Goal: Task Accomplishment & Management: Manage account settings

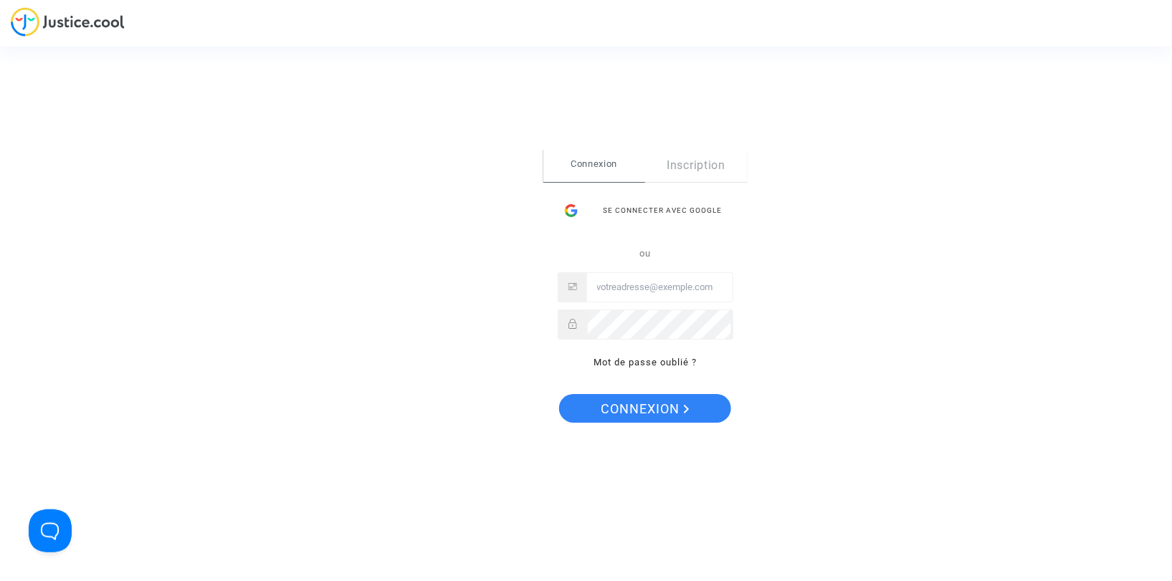
type input "hanane@pitcher-avocat.fr"
click at [633, 421] on span "Connexion" at bounding box center [645, 409] width 88 height 30
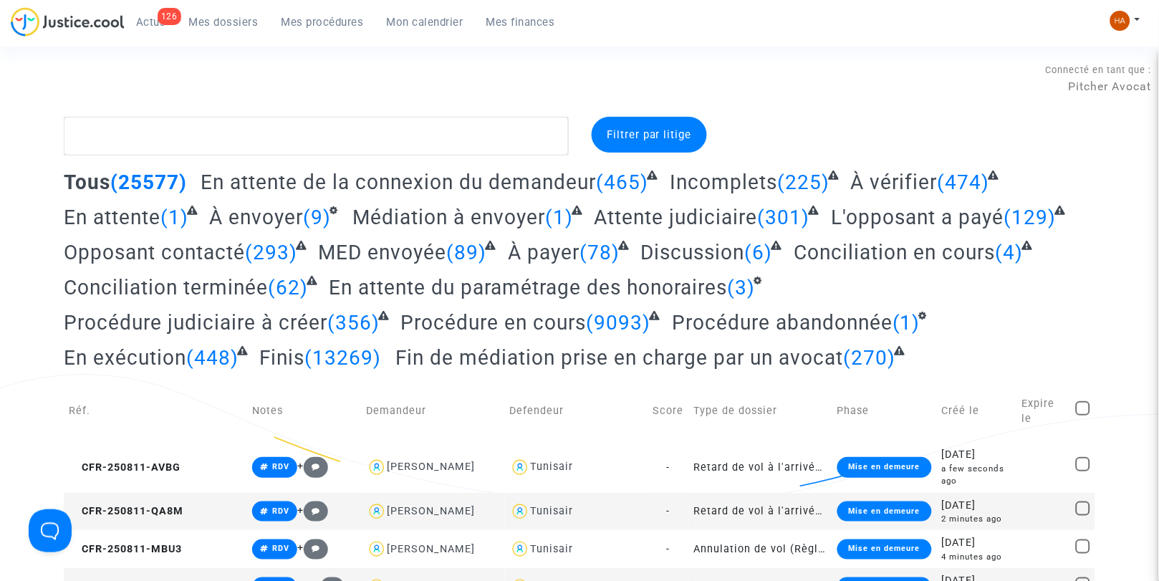
click at [153, 27] on span "Actus" at bounding box center [151, 22] width 30 height 13
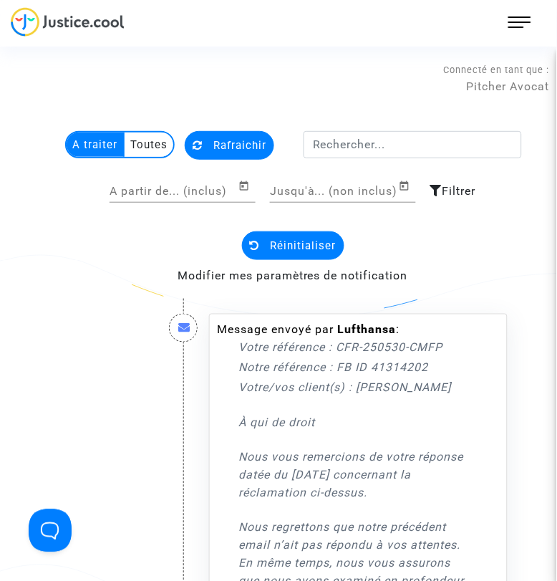
click at [80, 16] on img at bounding box center [68, 21] width 114 height 29
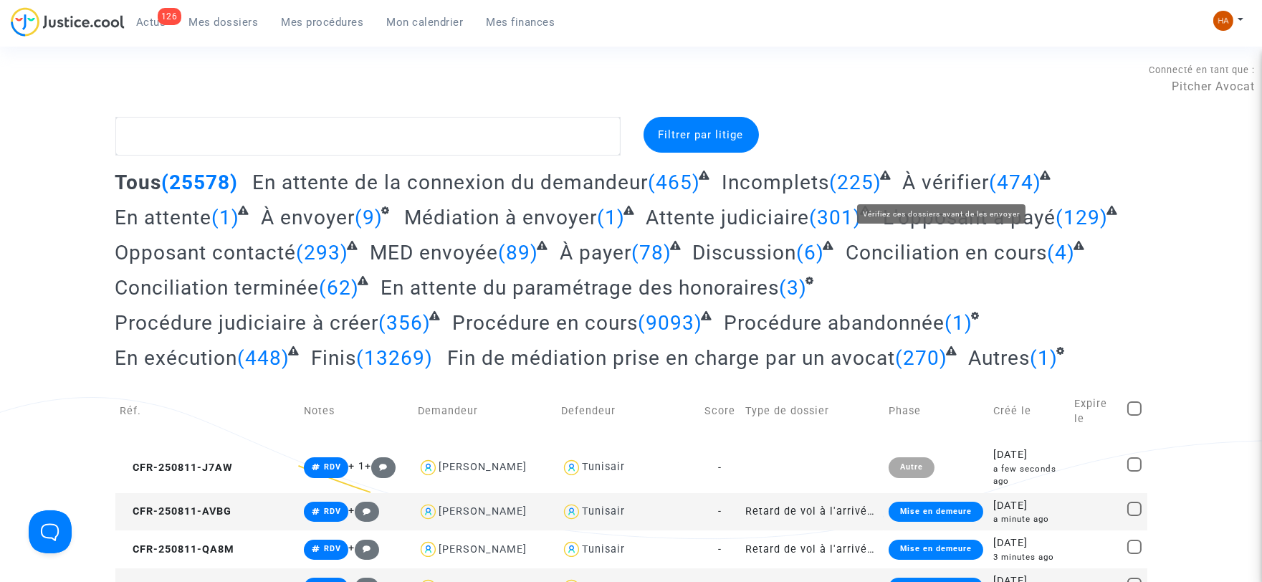
click at [977, 190] on span "À vérifier" at bounding box center [945, 183] width 87 height 24
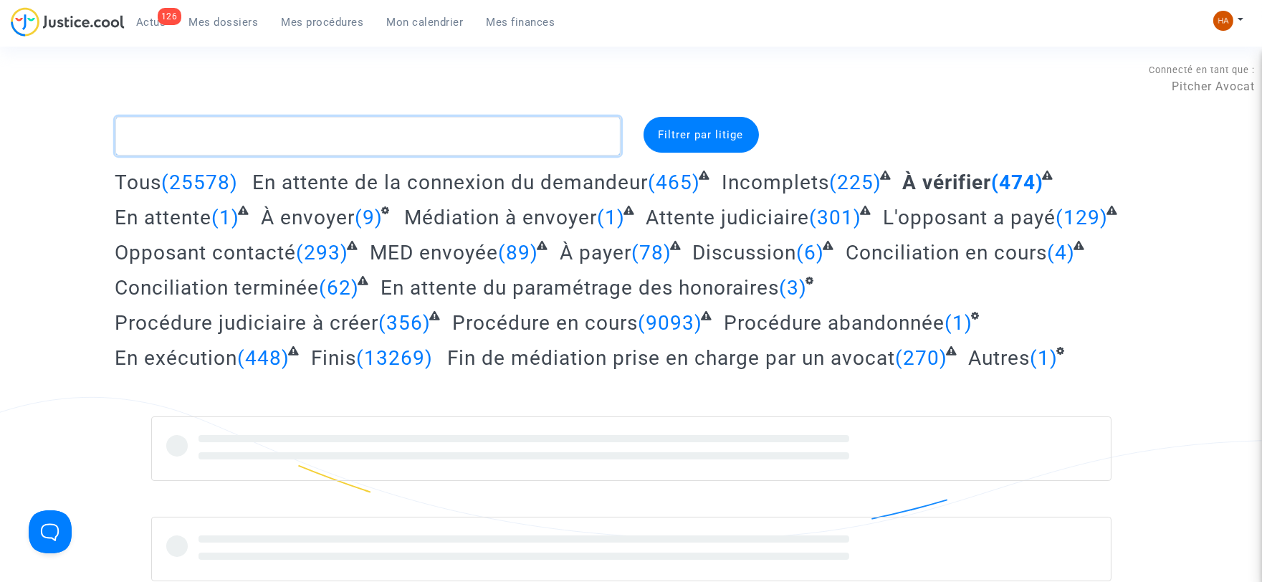
drag, startPoint x: 282, startPoint y: 133, endPoint x: 272, endPoint y: 145, distance: 16.3
click at [282, 133] on textarea at bounding box center [367, 136] width 505 height 39
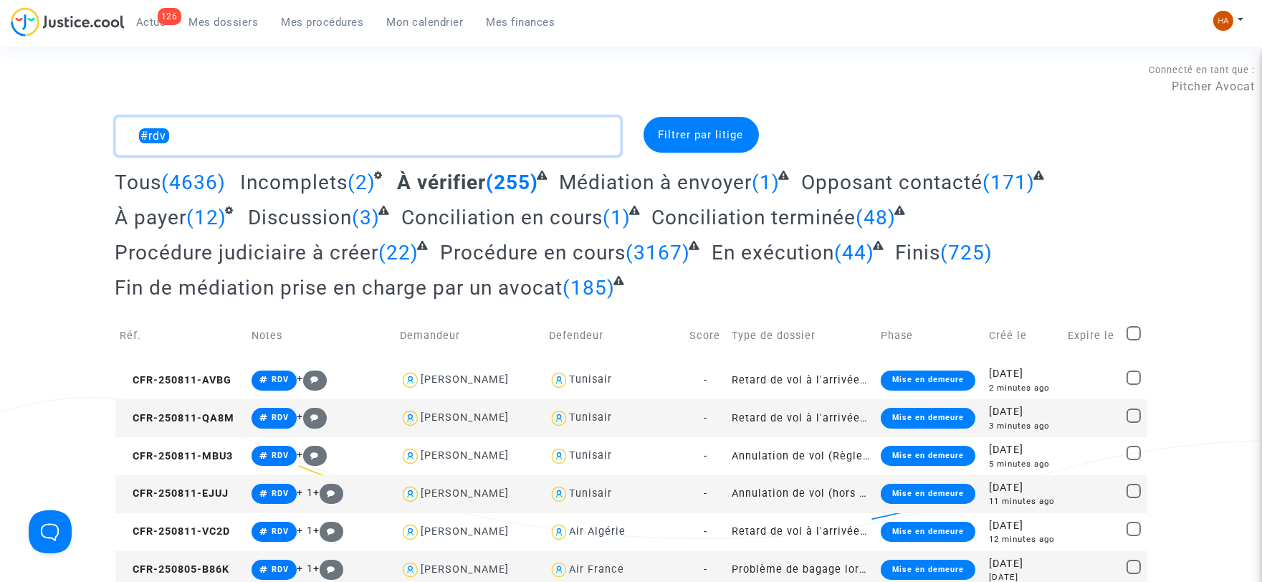
click at [188, 144] on textarea at bounding box center [367, 136] width 505 height 39
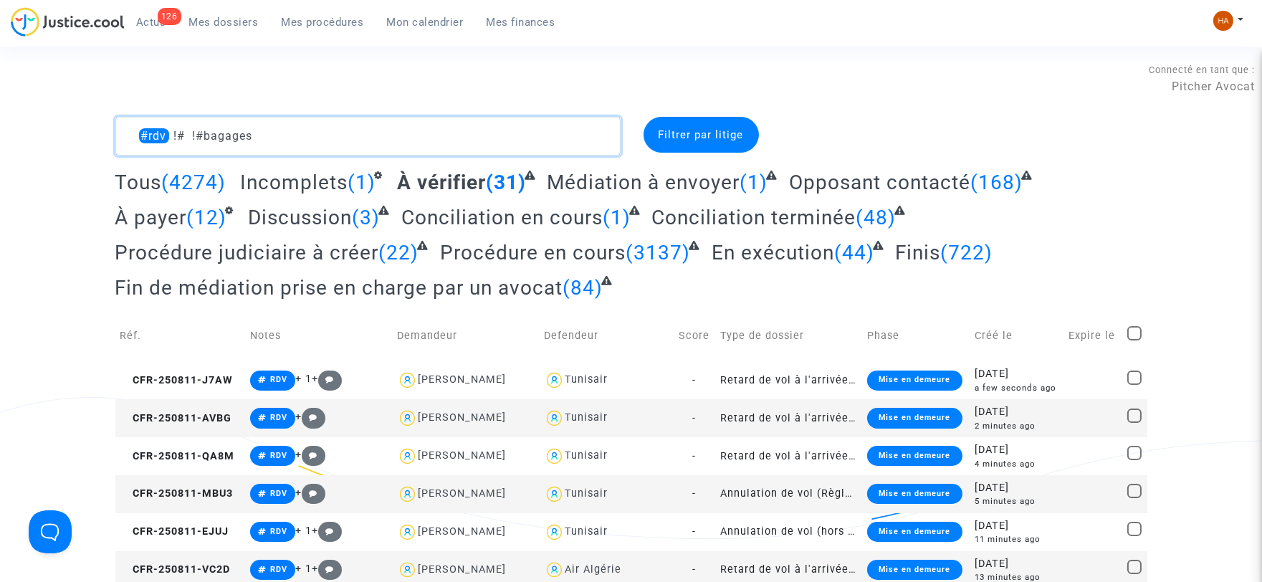
click at [185, 133] on textarea at bounding box center [367, 136] width 505 height 39
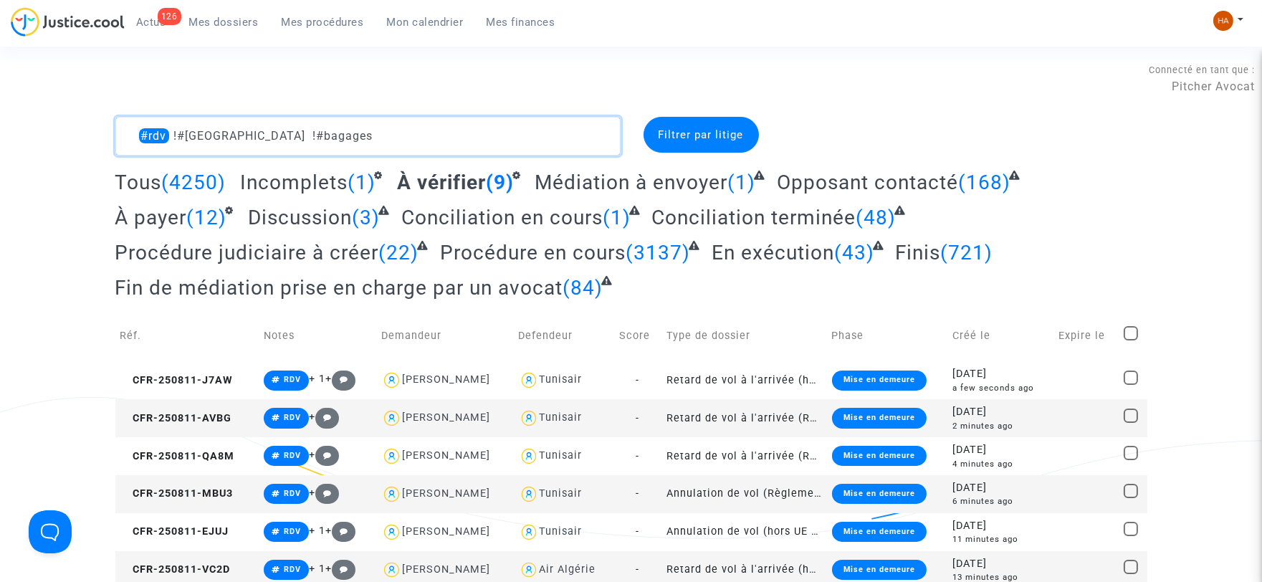
click at [353, 134] on textarea at bounding box center [367, 136] width 505 height 39
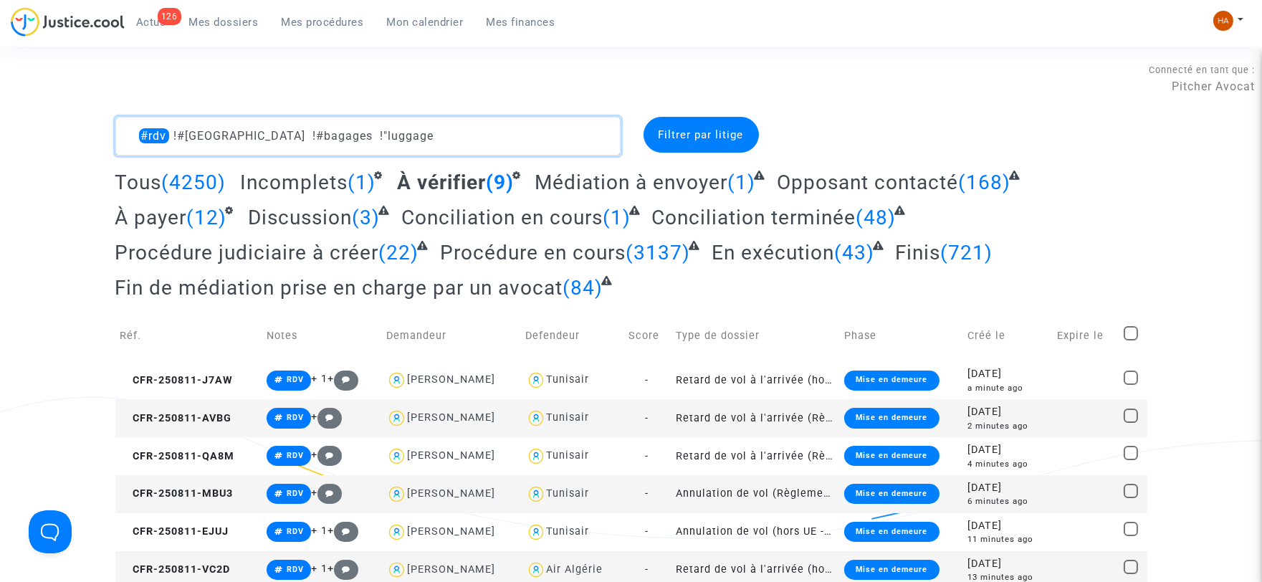
click at [320, 131] on textarea at bounding box center [367, 136] width 505 height 39
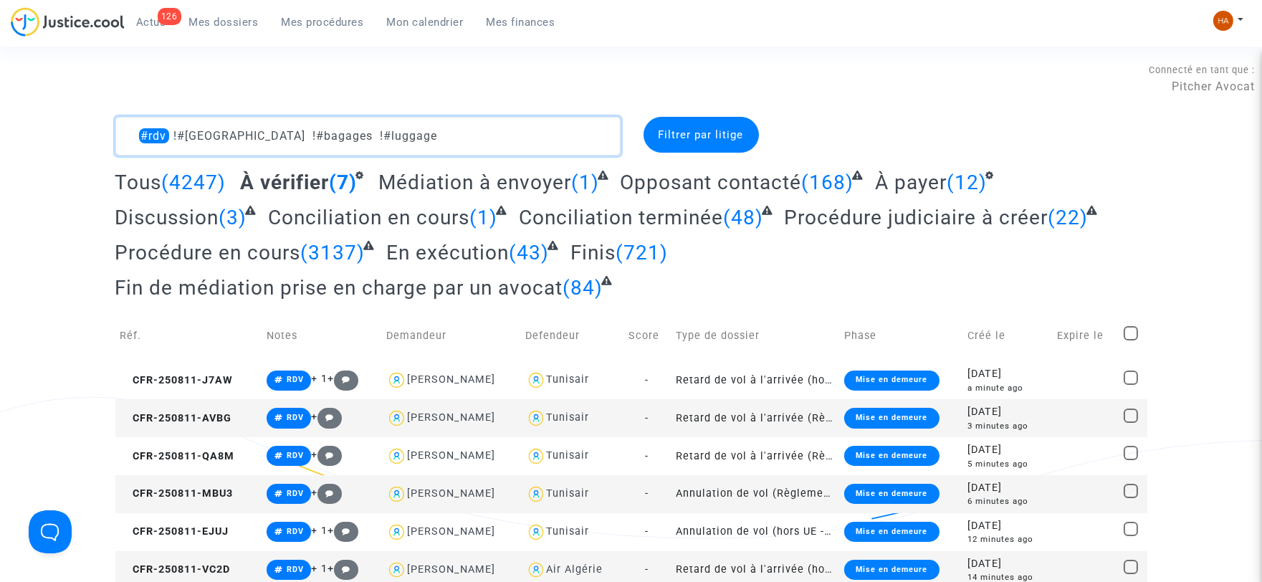
drag, startPoint x: 388, startPoint y: 134, endPoint x: 148, endPoint y: 118, distance: 240.6
click at [148, 118] on textarea at bounding box center [367, 136] width 505 height 39
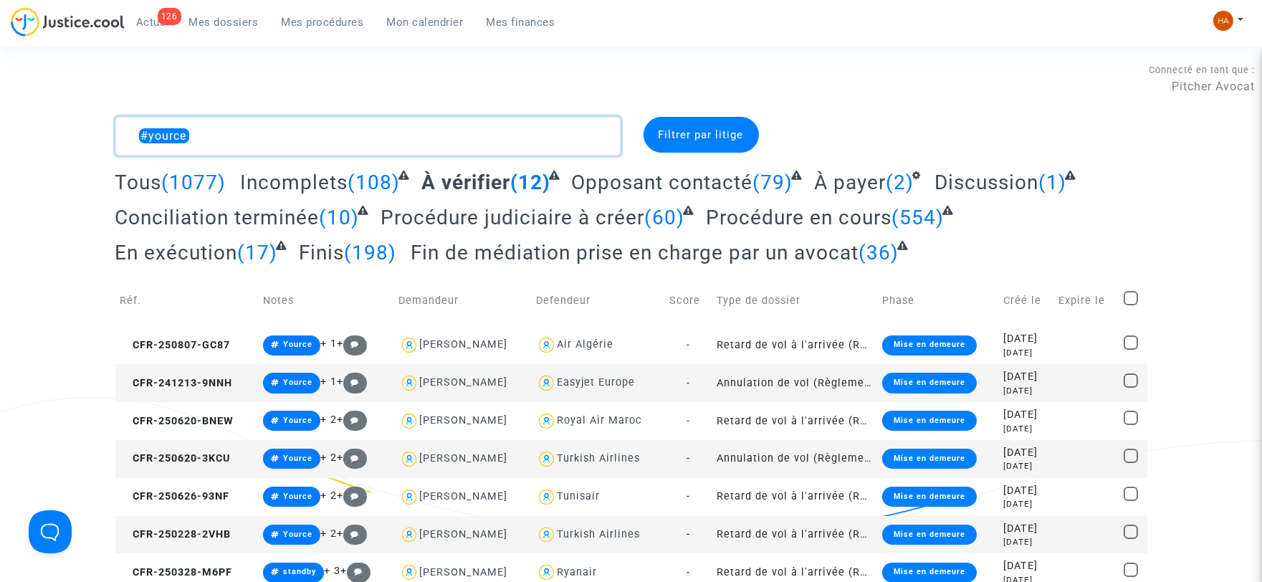
drag, startPoint x: 197, startPoint y: 140, endPoint x: 147, endPoint y: 126, distance: 52.0
click at [147, 126] on textarea at bounding box center [367, 136] width 505 height 39
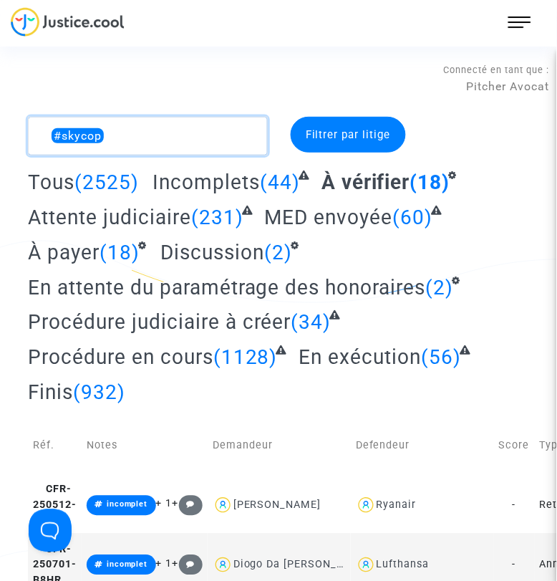
click at [125, 140] on textarea at bounding box center [148, 136] width 240 height 39
drag, startPoint x: 125, startPoint y: 140, endPoint x: 44, endPoint y: 138, distance: 81.0
click at [44, 138] on textarea at bounding box center [148, 136] width 240 height 39
paste textarea "CFR-250710-9K44"
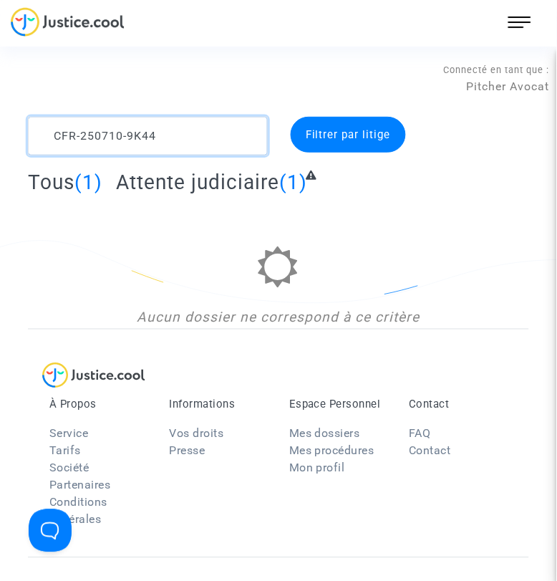
type textarea "CFR-250710-9K44"
click at [52, 185] on span "Tous" at bounding box center [51, 183] width 47 height 24
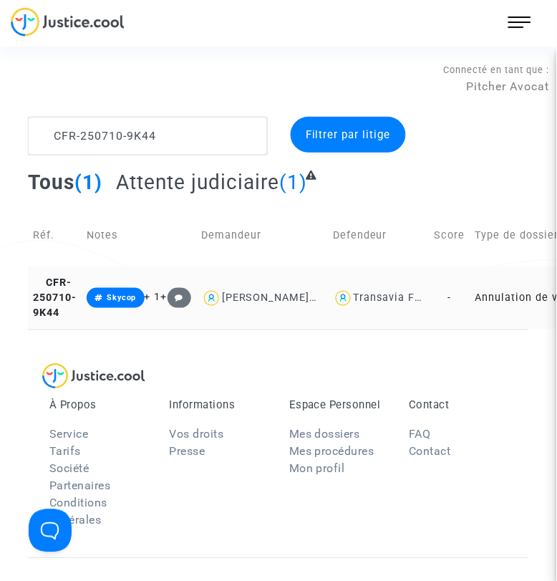
click at [374, 325] on td "Transavia France" at bounding box center [379, 298] width 102 height 62
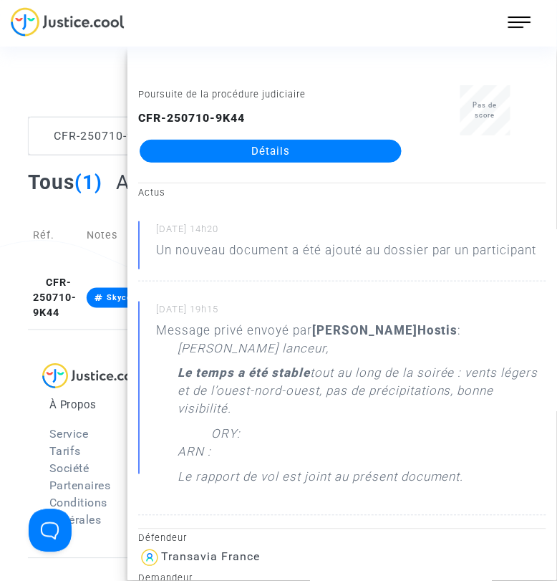
click at [282, 159] on link "Détails" at bounding box center [271, 151] width 262 height 23
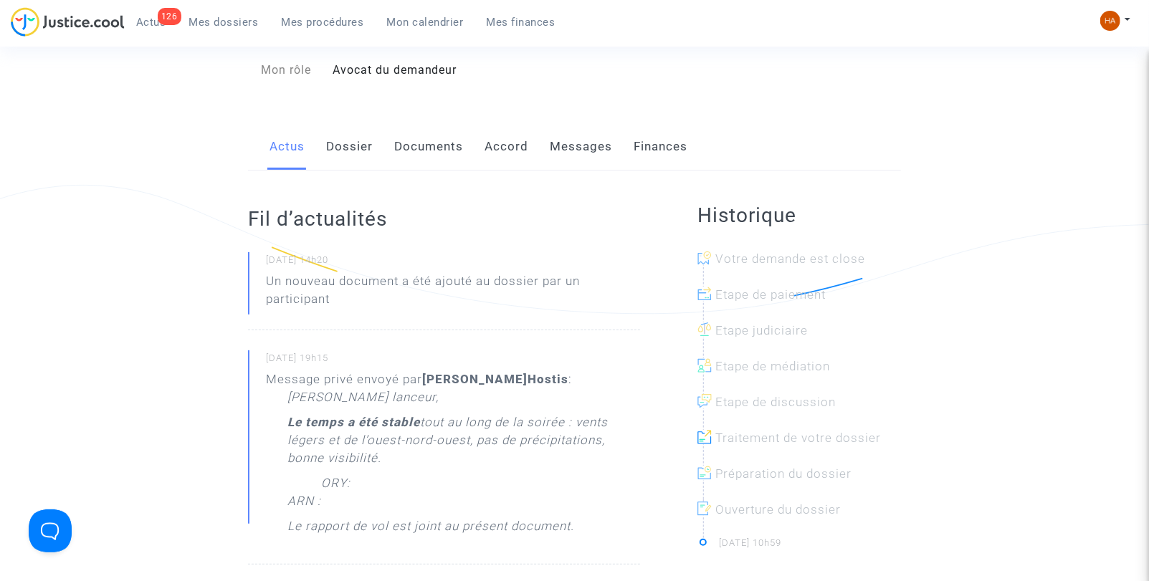
scroll to position [188, 0]
drag, startPoint x: 1105, startPoint y: 153, endPoint x: 656, endPoint y: 119, distance: 449.9
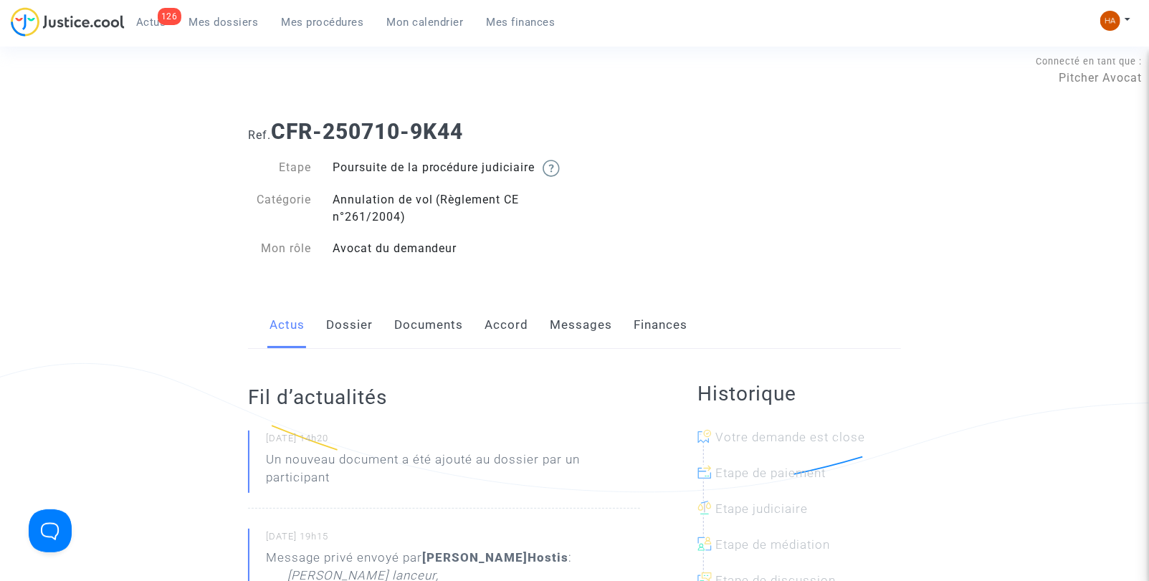
scroll to position [0, 0]
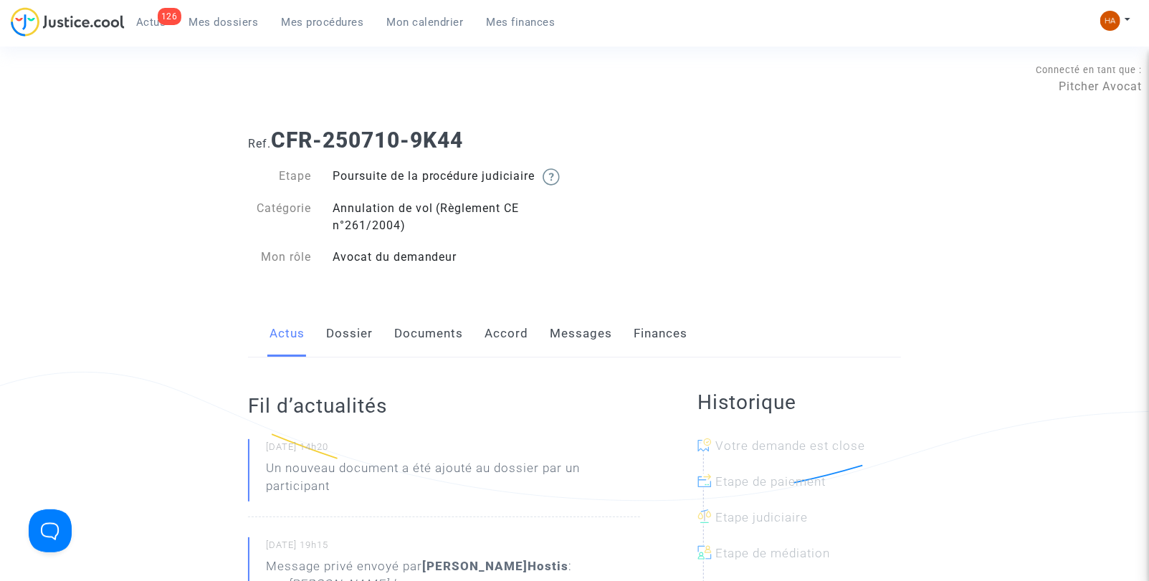
click at [344, 342] on link "Dossier" at bounding box center [349, 333] width 47 height 47
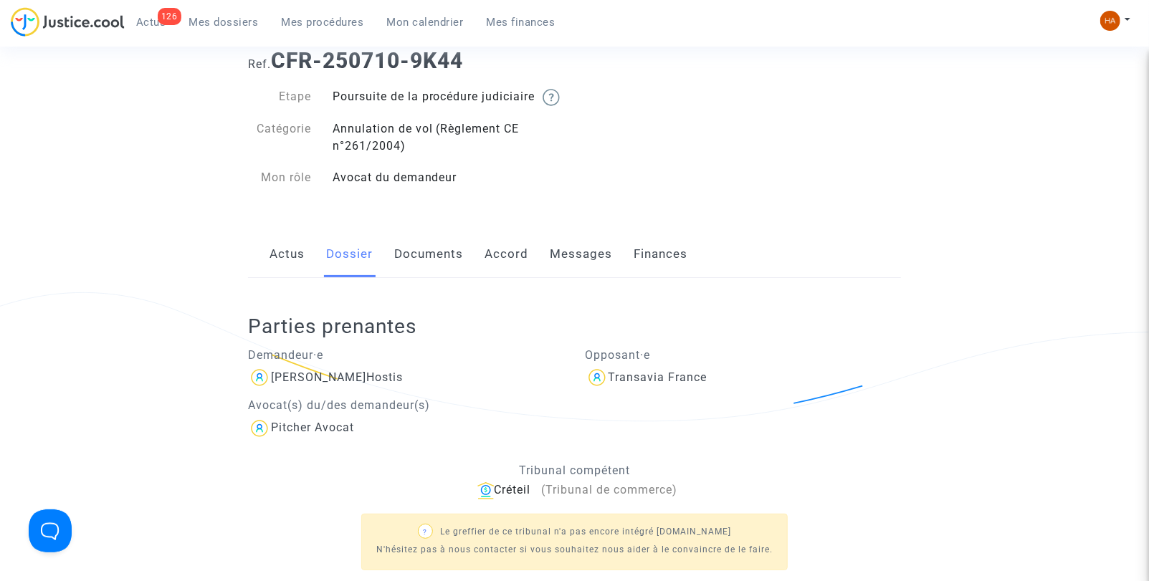
click at [413, 353] on div "Parties prenantes Demandeur·e Guillaume L'Hostis Avocat(s) du/des demandeur(s) …" at bounding box center [574, 437] width 653 height 319
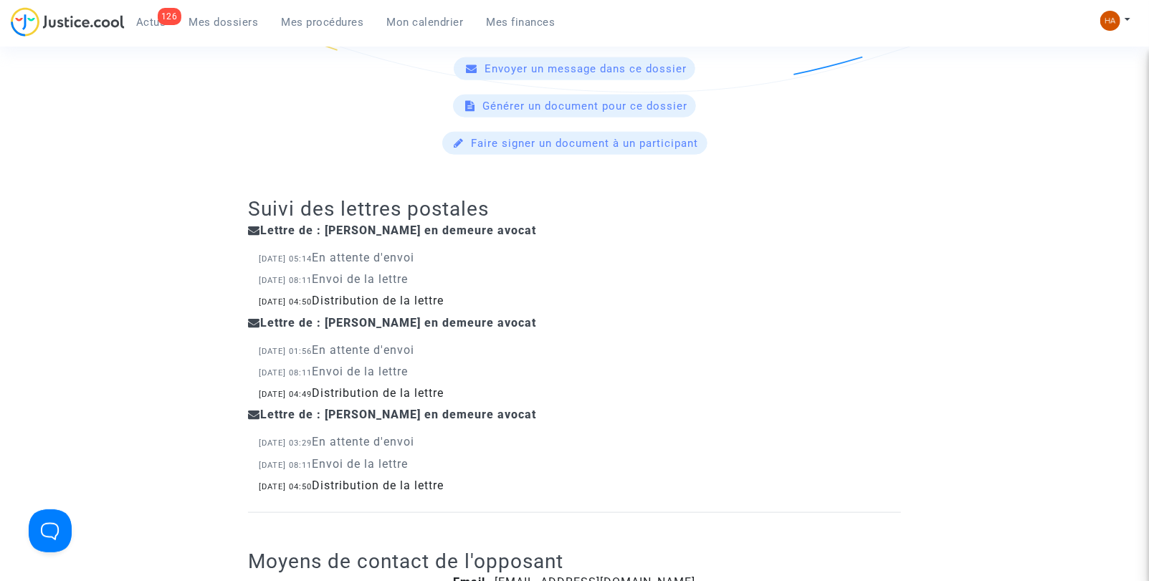
scroll to position [1050, 0]
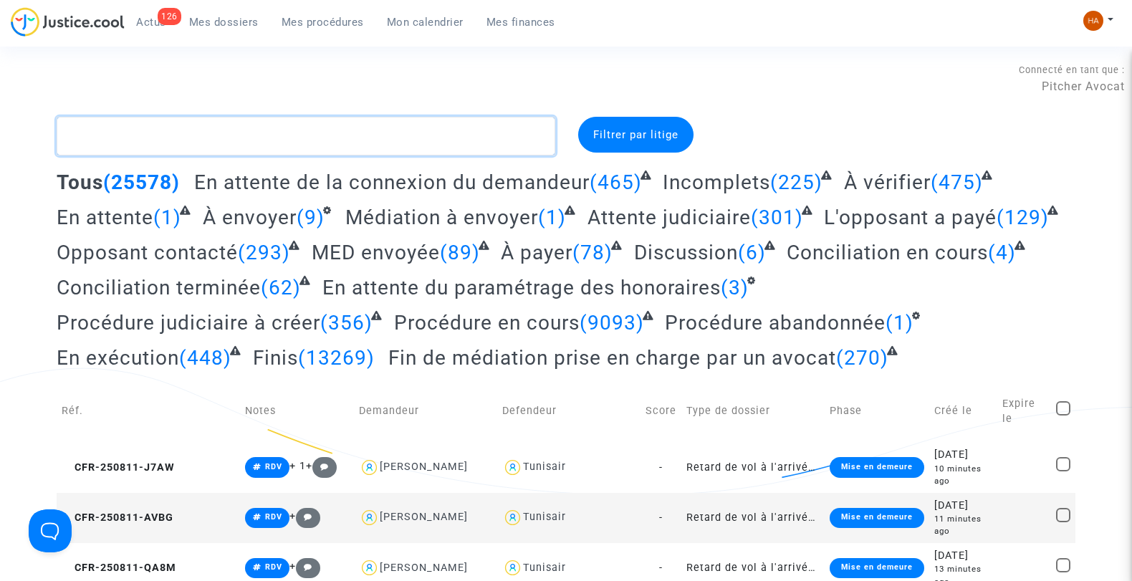
click at [163, 141] on textarea at bounding box center [306, 136] width 499 height 39
paste textarea "CFR-250710-9K44"
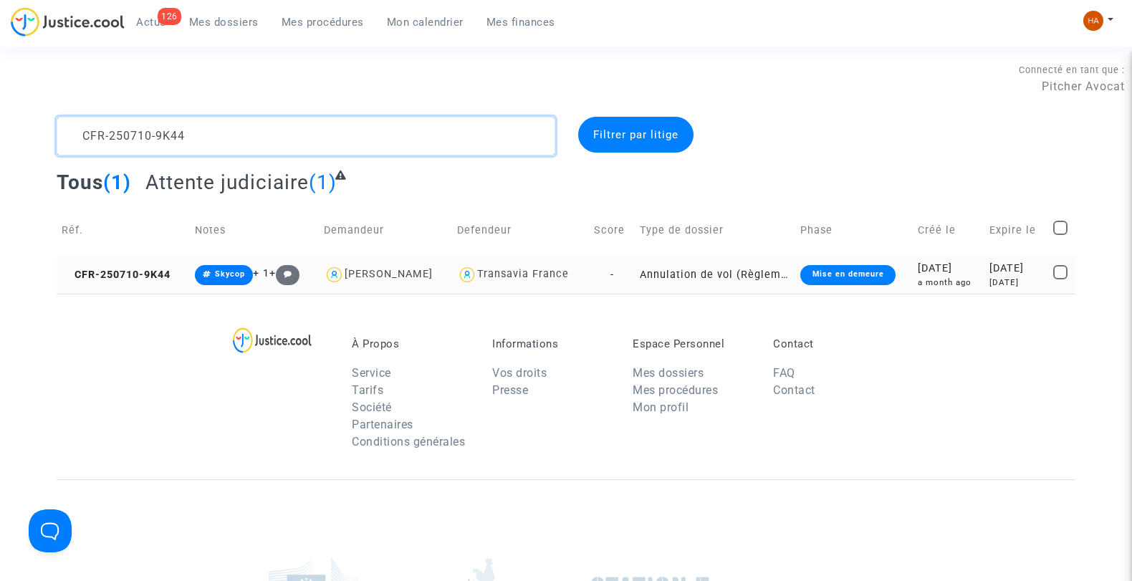
type textarea "CFR-250710-9K44"
click at [625, 278] on td "-" at bounding box center [612, 275] width 46 height 38
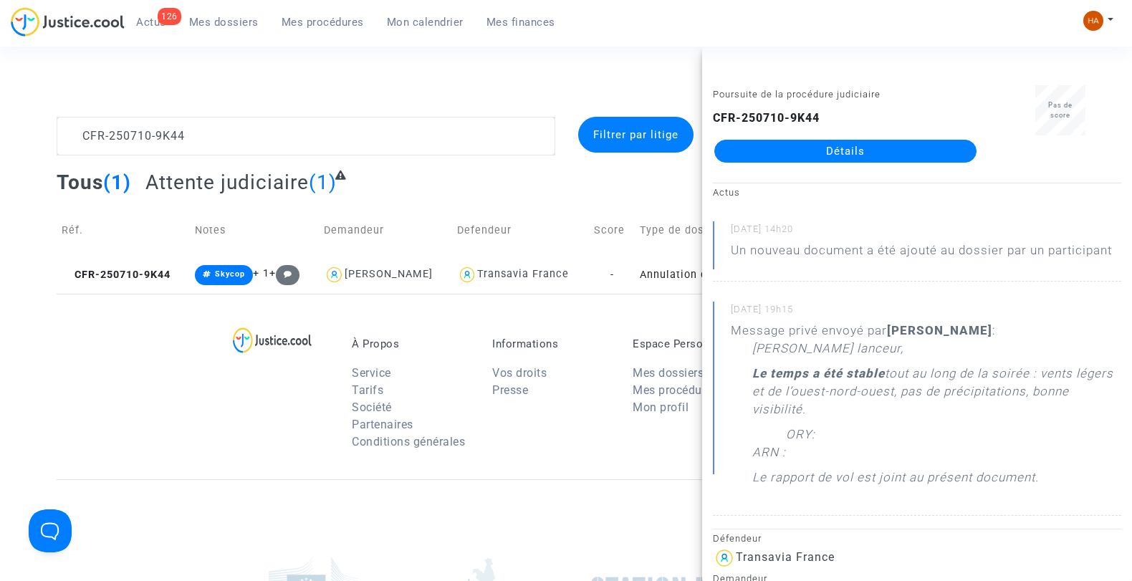
click at [757, 153] on link "Détails" at bounding box center [845, 151] width 262 height 23
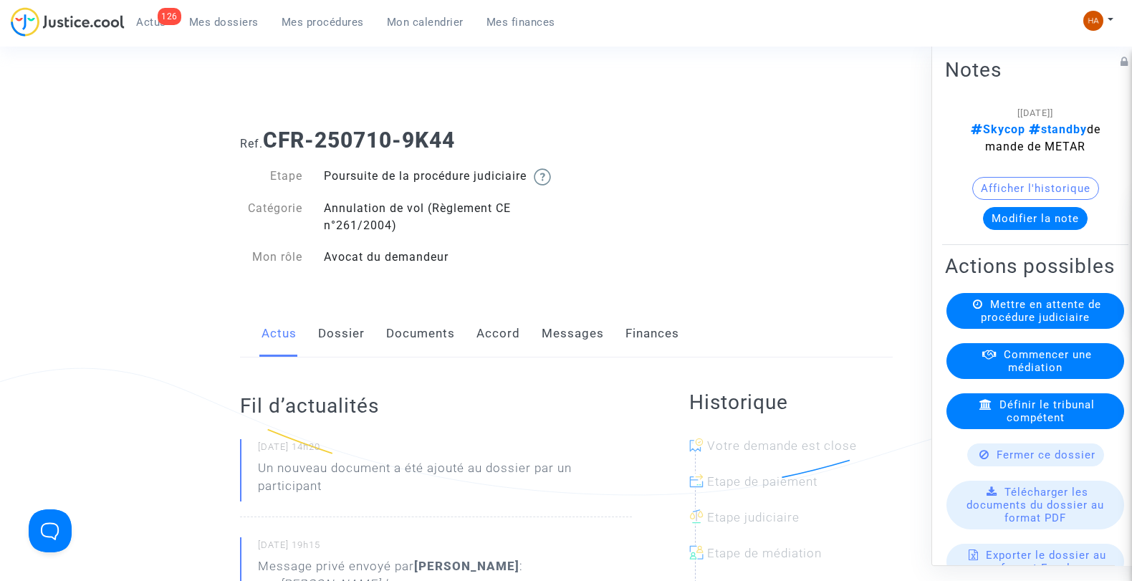
click at [368, 82] on div "Connecté en tant que : Pitcher Avocat" at bounding box center [562, 78] width 1125 height 34
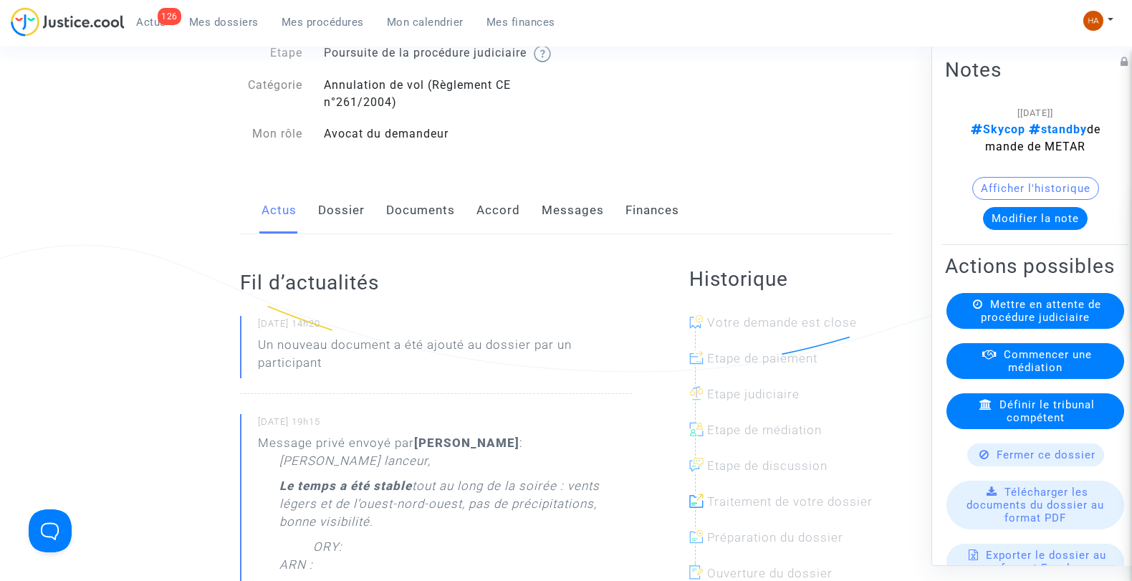
scroll to position [80, 0]
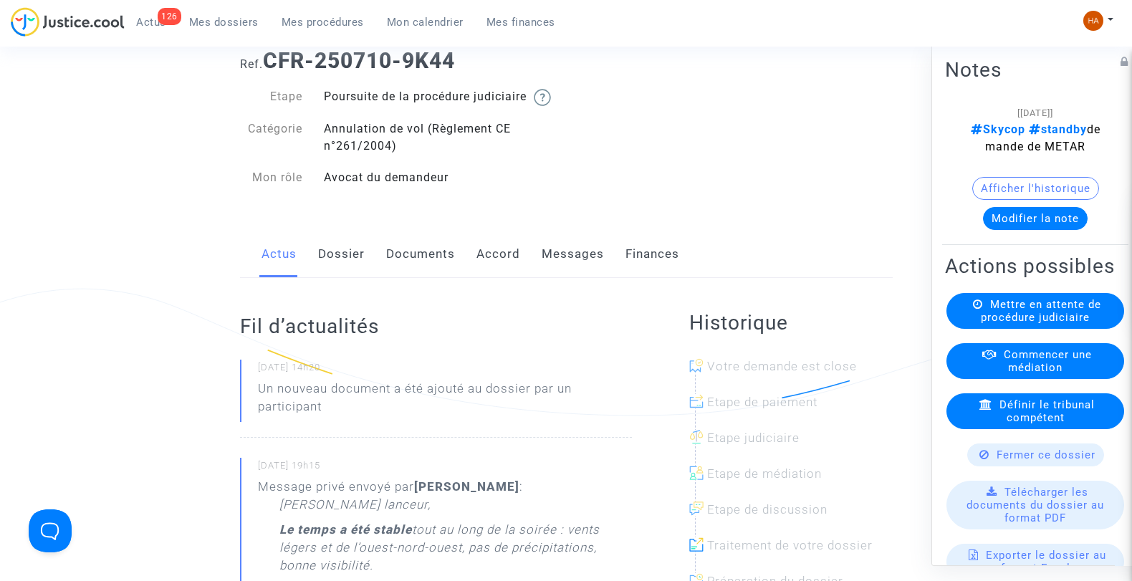
click at [334, 267] on link "Dossier" at bounding box center [341, 254] width 47 height 47
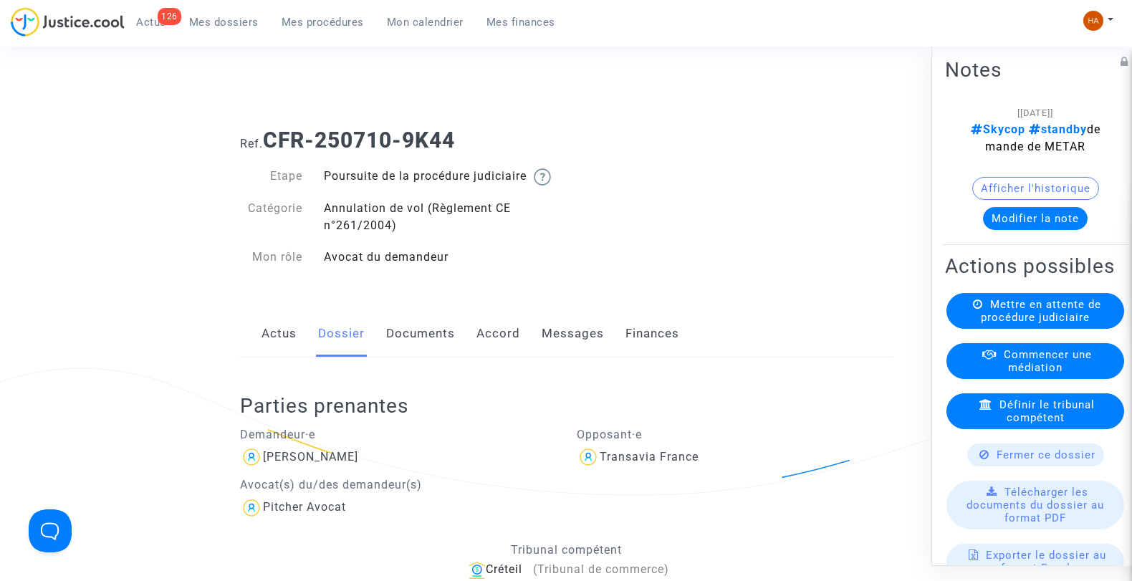
click at [403, 354] on link "Documents" at bounding box center [420, 333] width 69 height 47
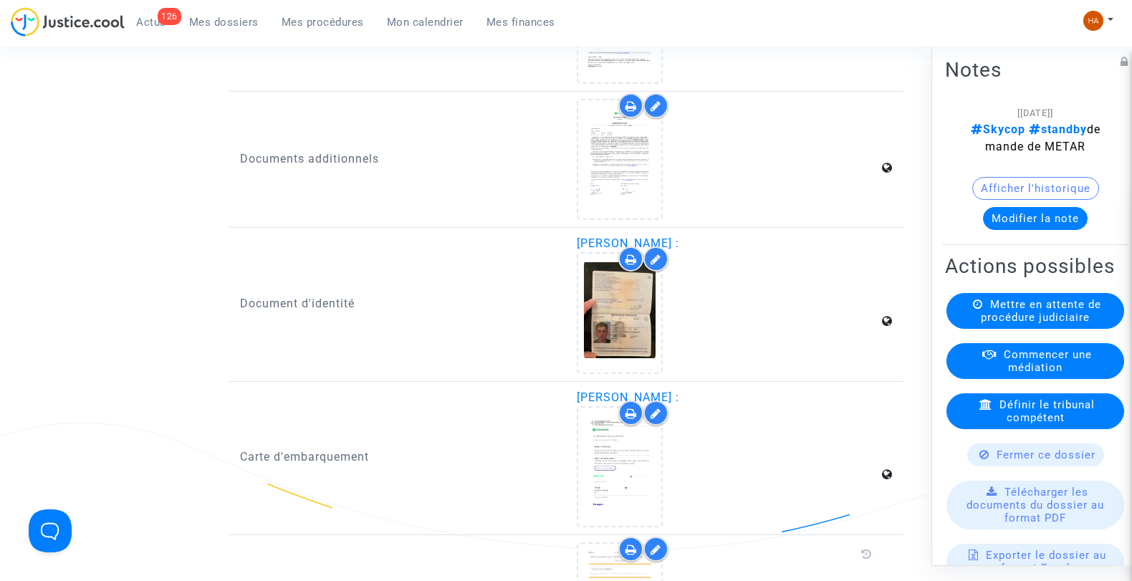
scroll to position [2464, 0]
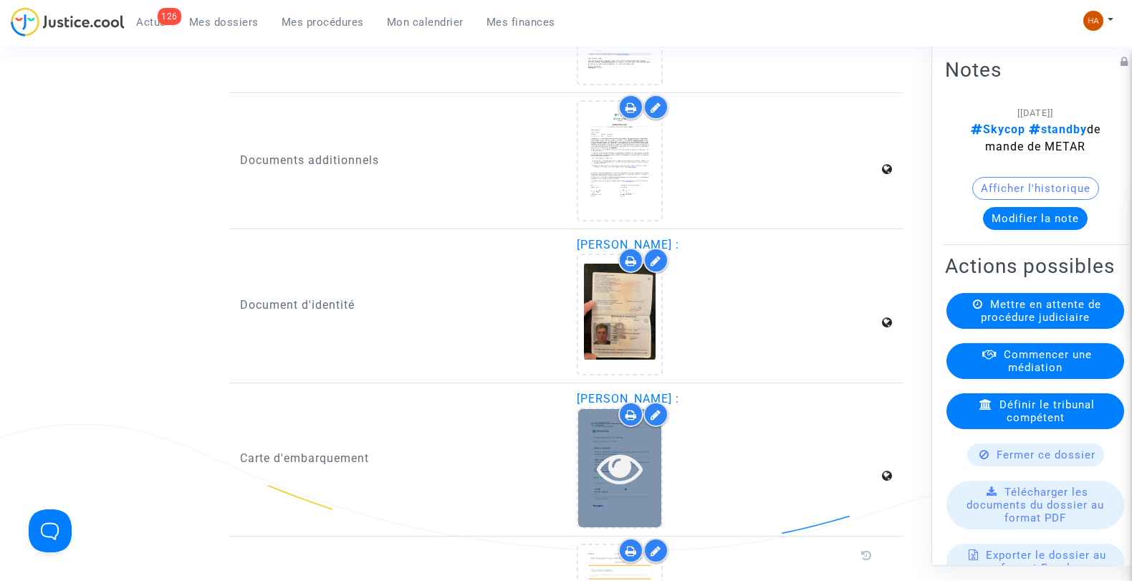
click at [618, 479] on icon at bounding box center [620, 468] width 47 height 46
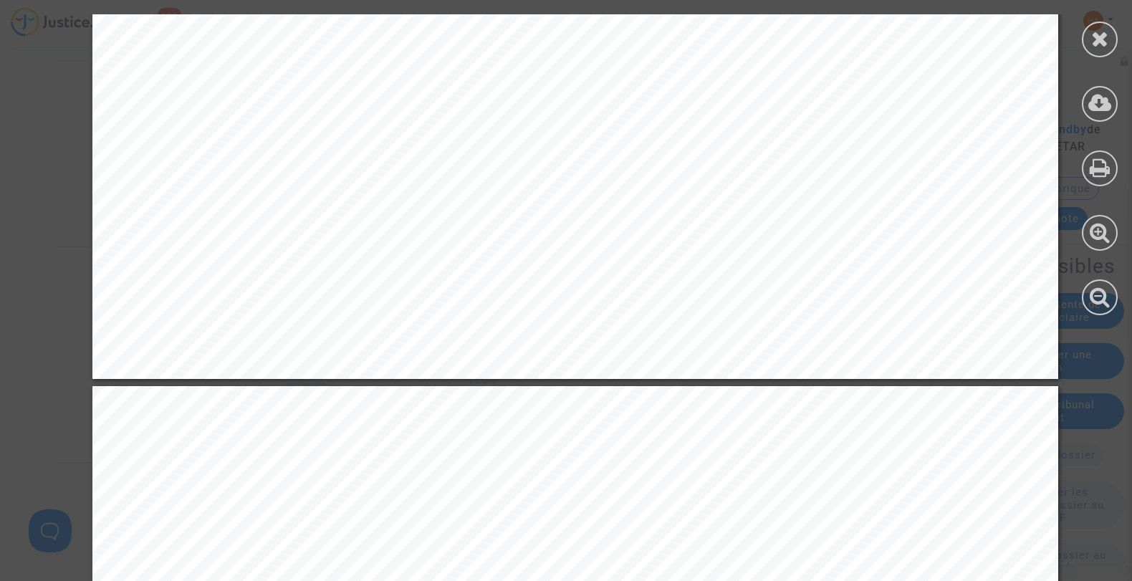
scroll to position [5126, 0]
click at [16, 153] on div "De : Transavia [EMAIL_ADDRESS][DOMAIN_NAME] Objet : Confirmation de réservation…" at bounding box center [575, 382] width 1150 height 10988
click at [1101, 38] on icon at bounding box center [1100, 38] width 18 height 21
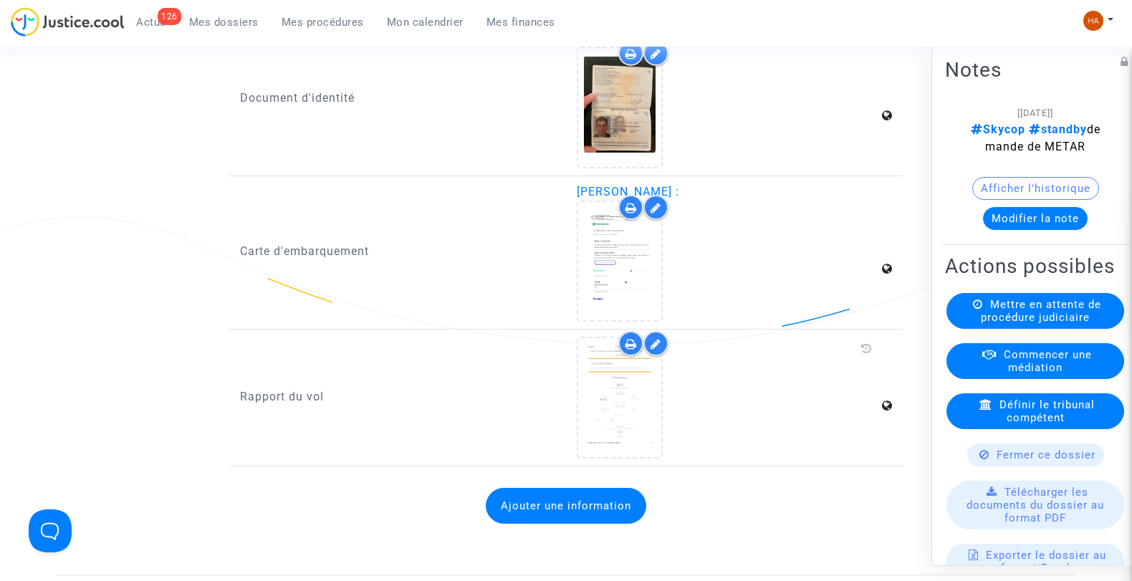
scroll to position [2627, 0]
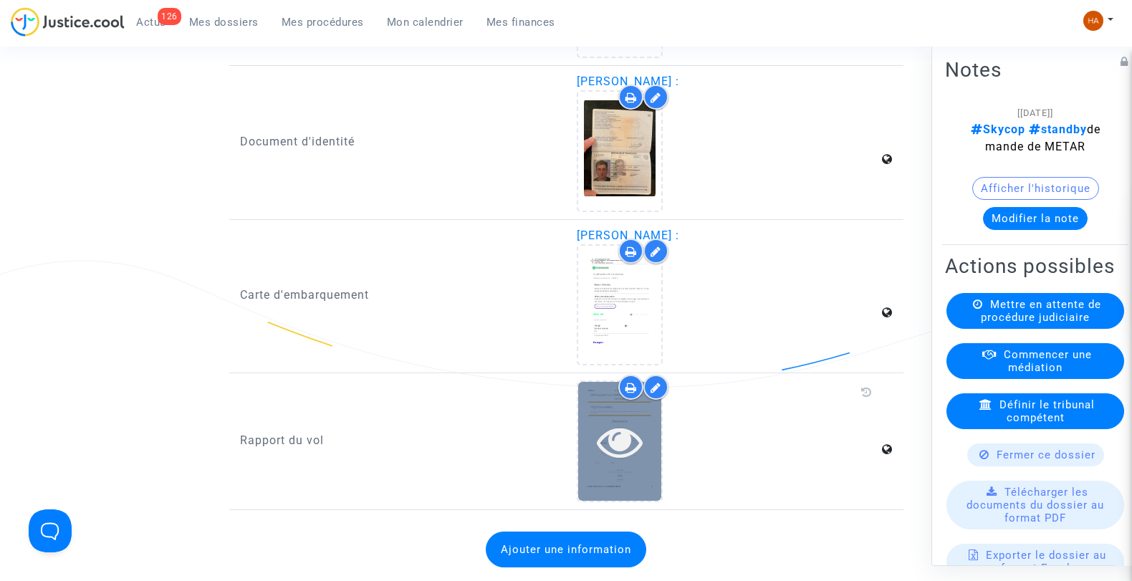
click at [638, 466] on div at bounding box center [619, 441] width 83 height 118
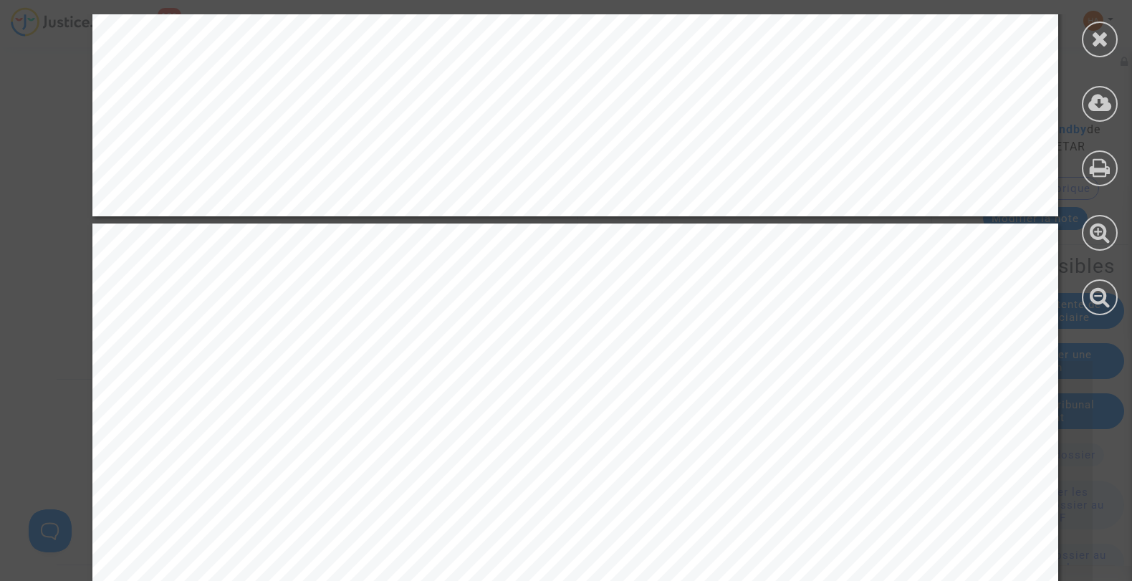
scroll to position [5493, 0]
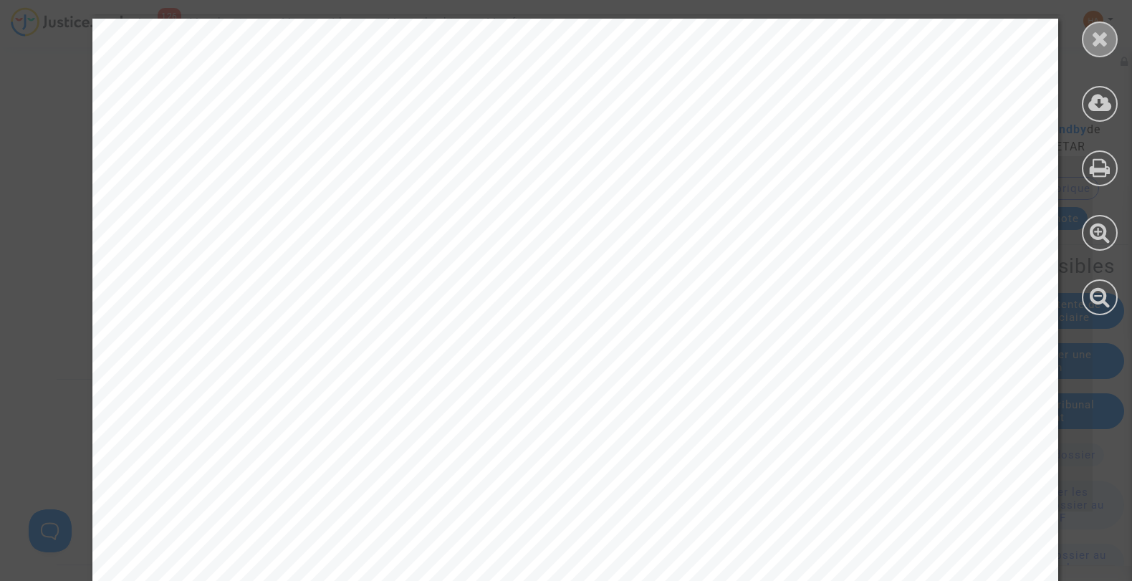
click at [1109, 43] on div at bounding box center [1100, 39] width 36 height 36
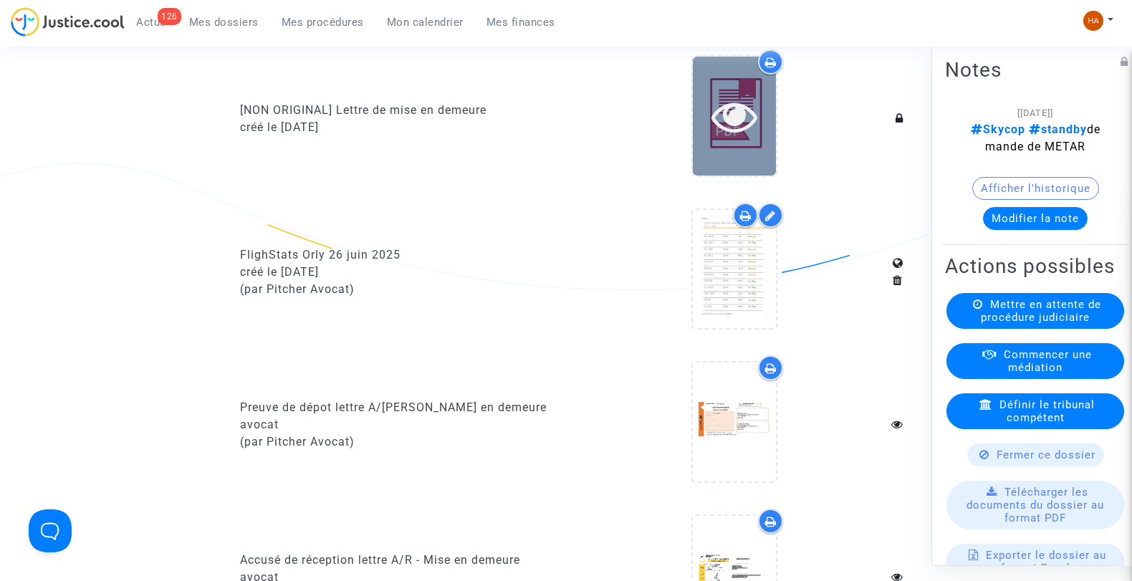
scroll to position [955, 0]
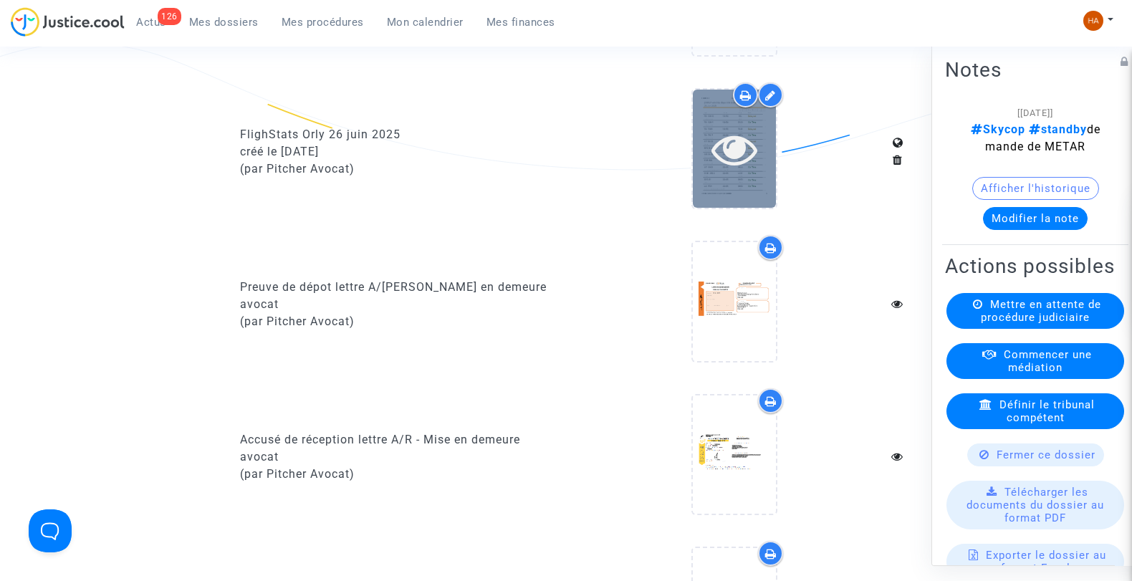
click at [755, 160] on icon at bounding box center [735, 149] width 47 height 46
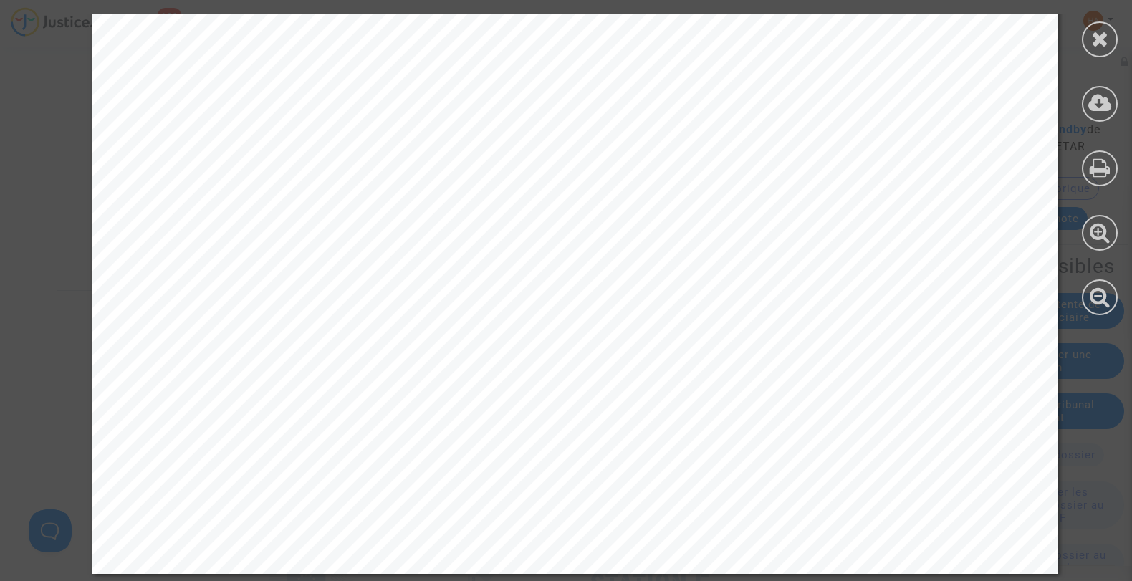
scroll to position [3042, 0]
click at [1100, 46] on icon at bounding box center [1100, 38] width 18 height 21
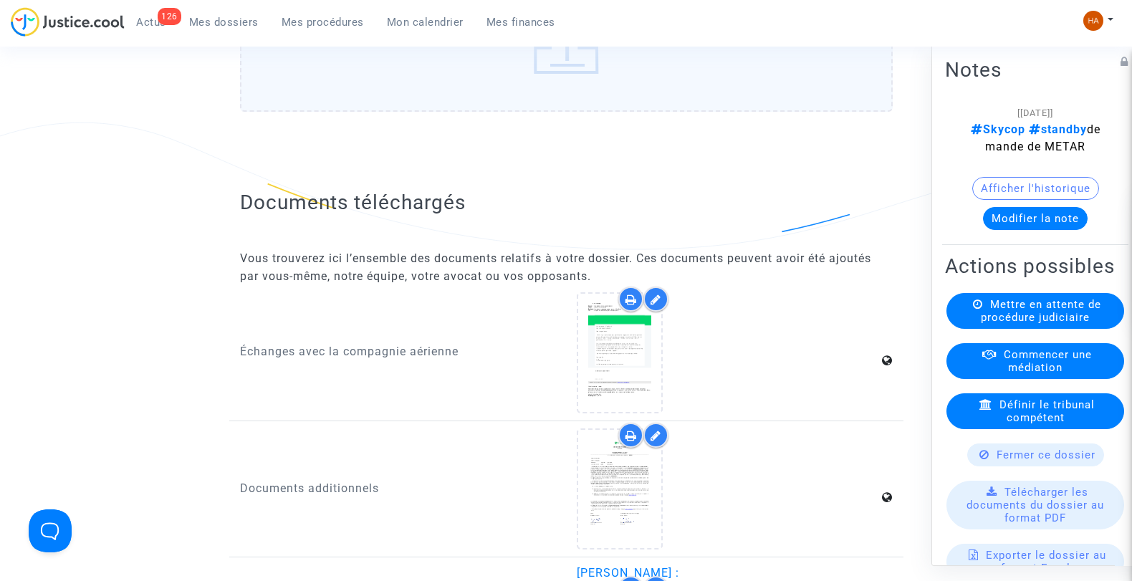
scroll to position [2134, 0]
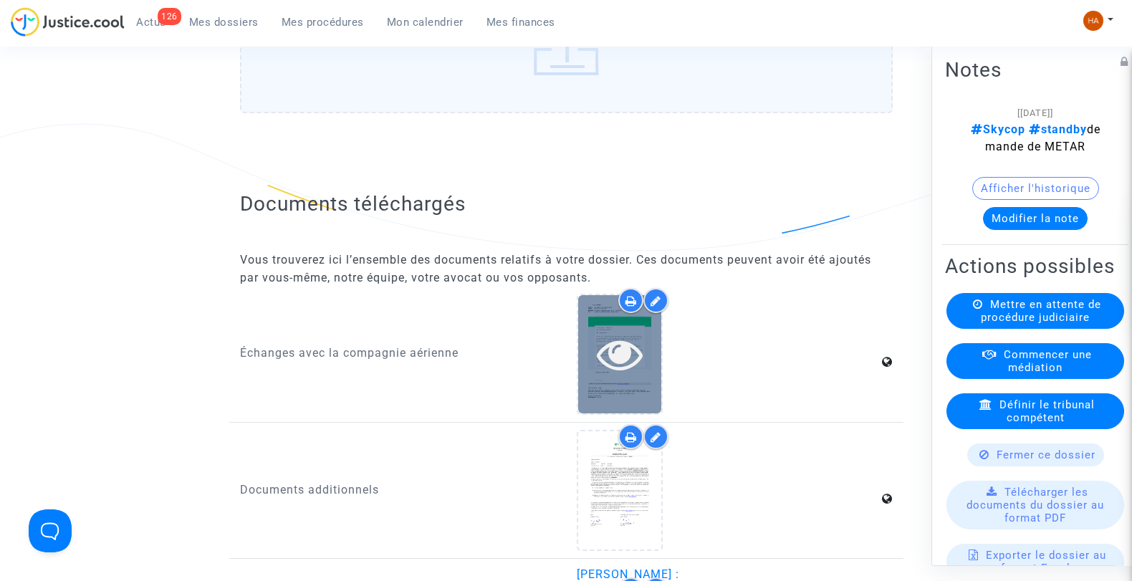
click at [588, 360] on div at bounding box center [619, 354] width 83 height 46
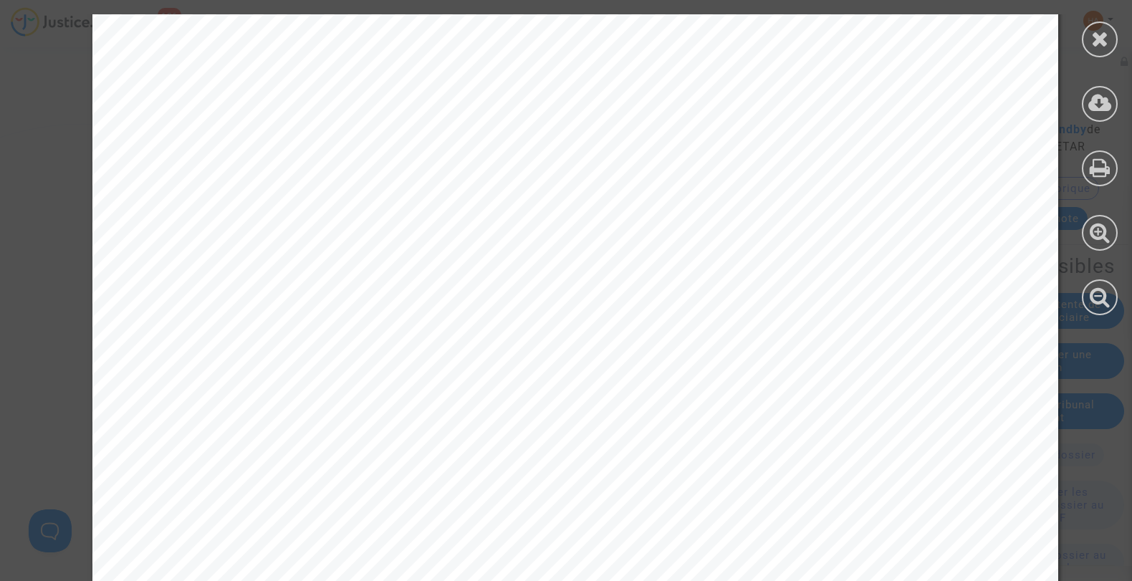
scroll to position [279, 0]
click at [1087, 41] on div at bounding box center [1100, 39] width 36 height 36
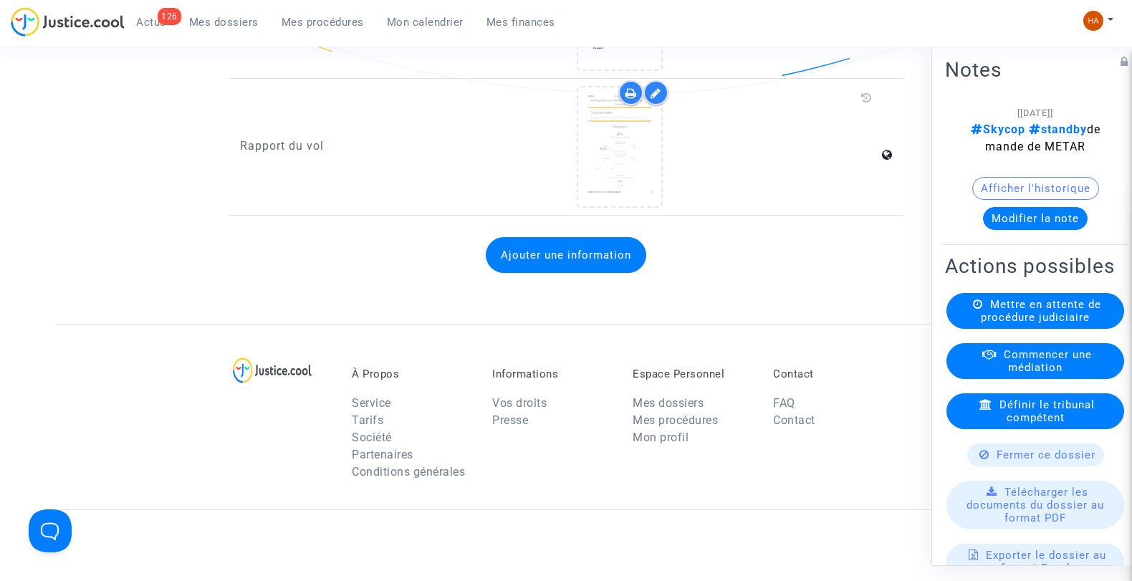
scroll to position [2922, 0]
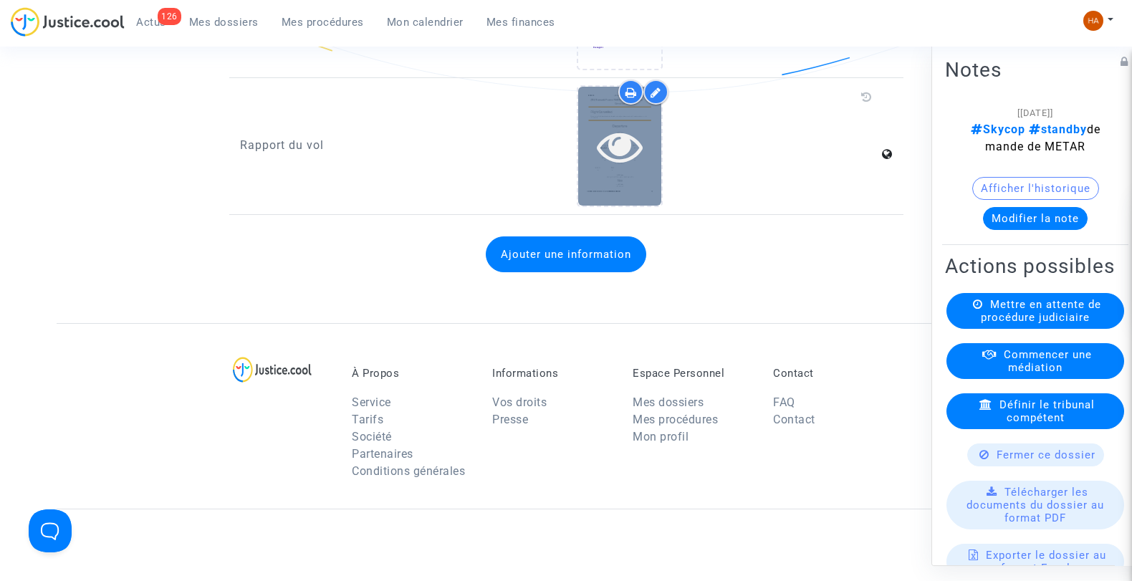
click at [621, 147] on icon at bounding box center [620, 146] width 47 height 46
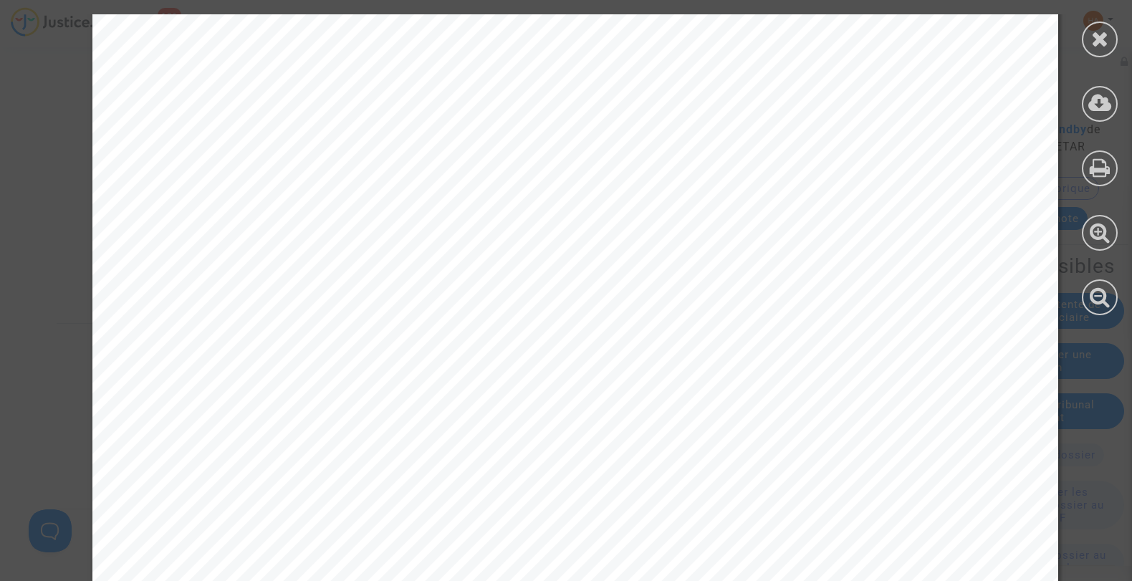
scroll to position [1610, 0]
click at [1092, 54] on div at bounding box center [1100, 39] width 36 height 36
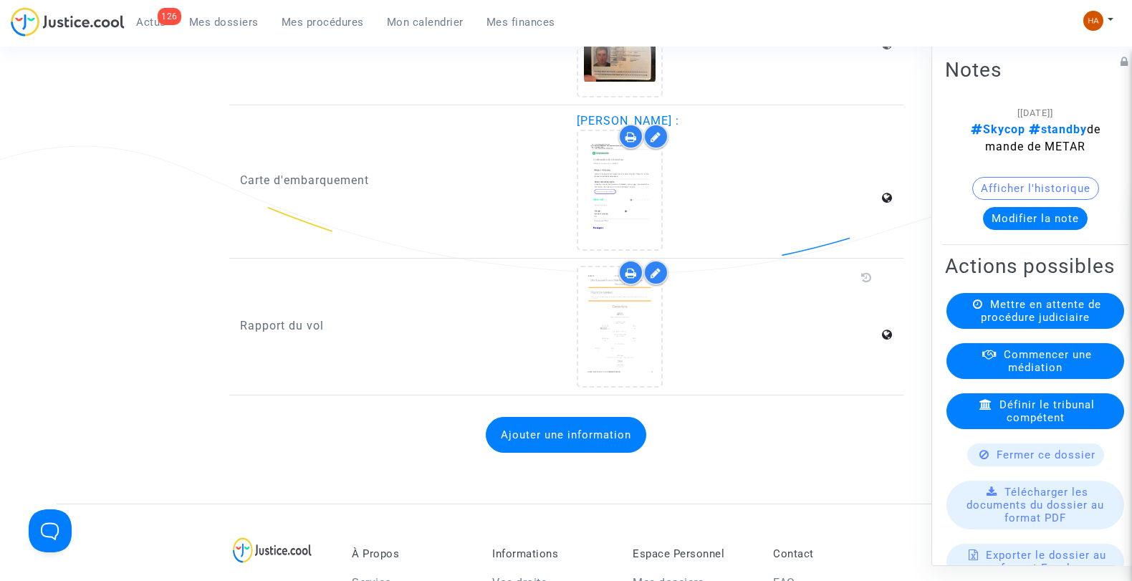
scroll to position [2733, 0]
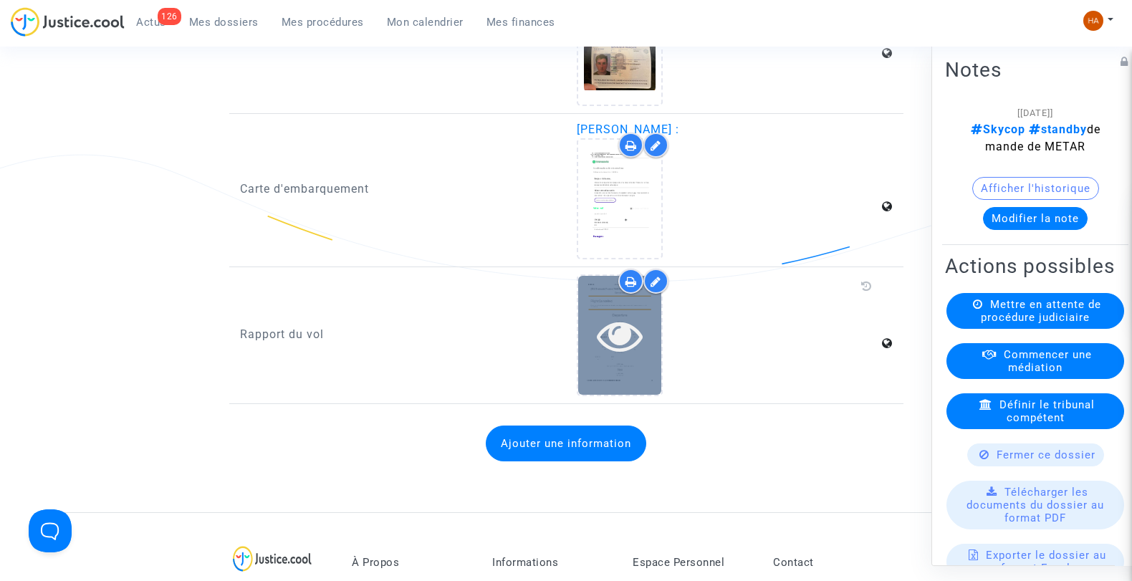
click at [626, 312] on icon at bounding box center [620, 335] width 47 height 46
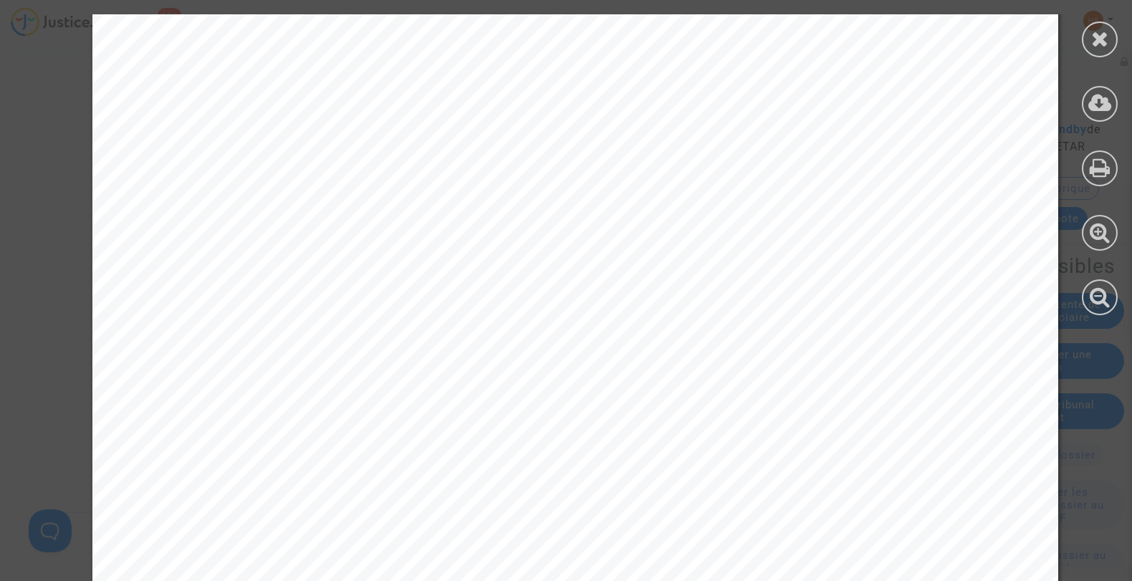
scroll to position [404, 0]
click at [1106, 41] on icon at bounding box center [1100, 38] width 18 height 21
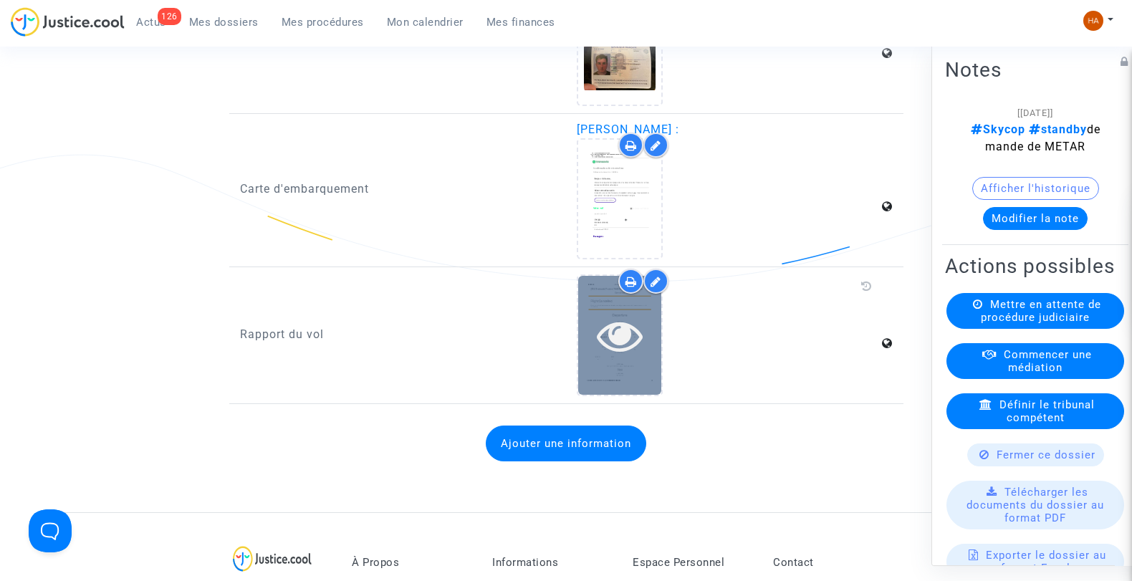
click at [595, 342] on div at bounding box center [619, 335] width 83 height 46
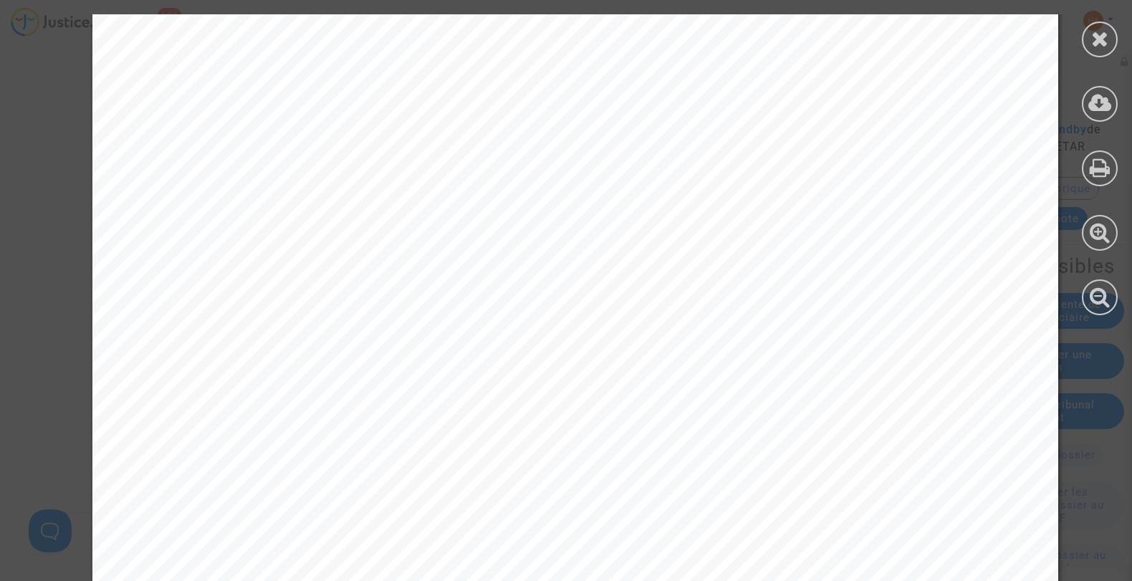
scroll to position [1665, 0]
click at [1101, 38] on icon at bounding box center [1100, 38] width 18 height 21
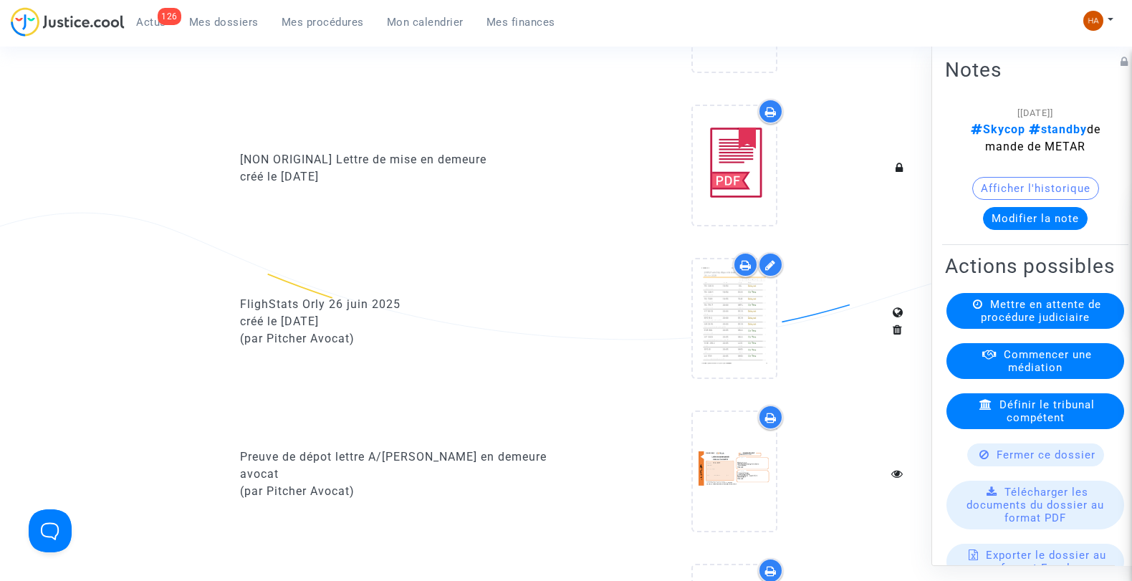
scroll to position [742, 0]
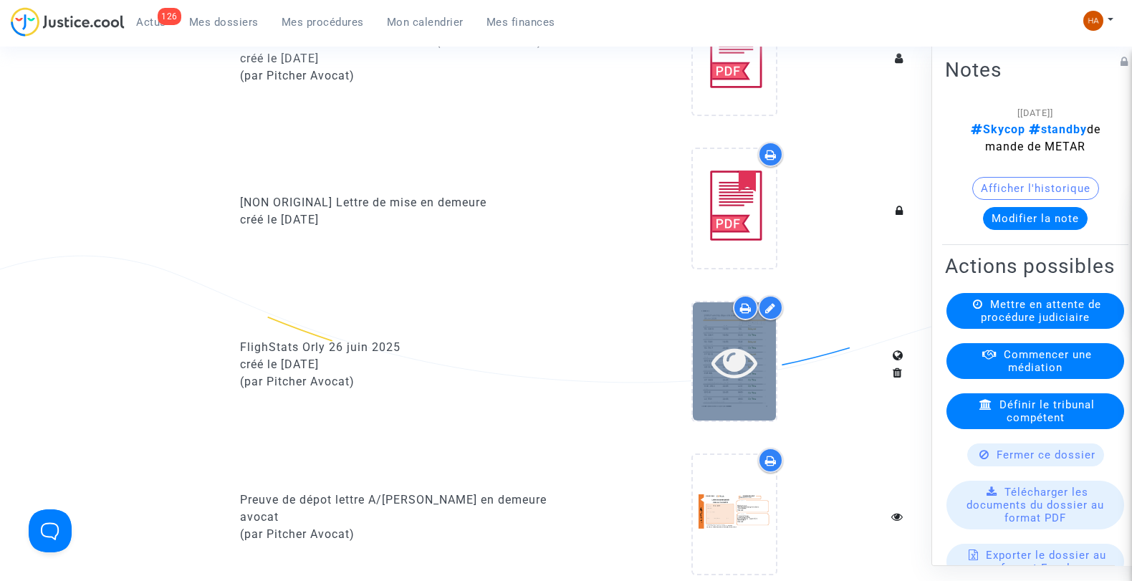
click at [715, 396] on div at bounding box center [734, 361] width 83 height 118
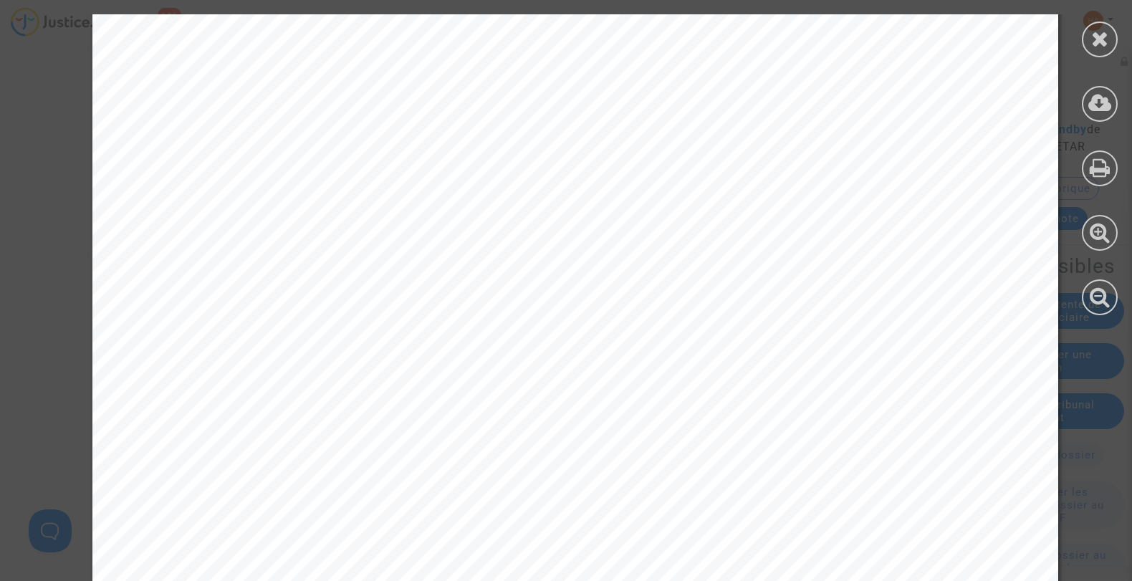
scroll to position [13188, 0]
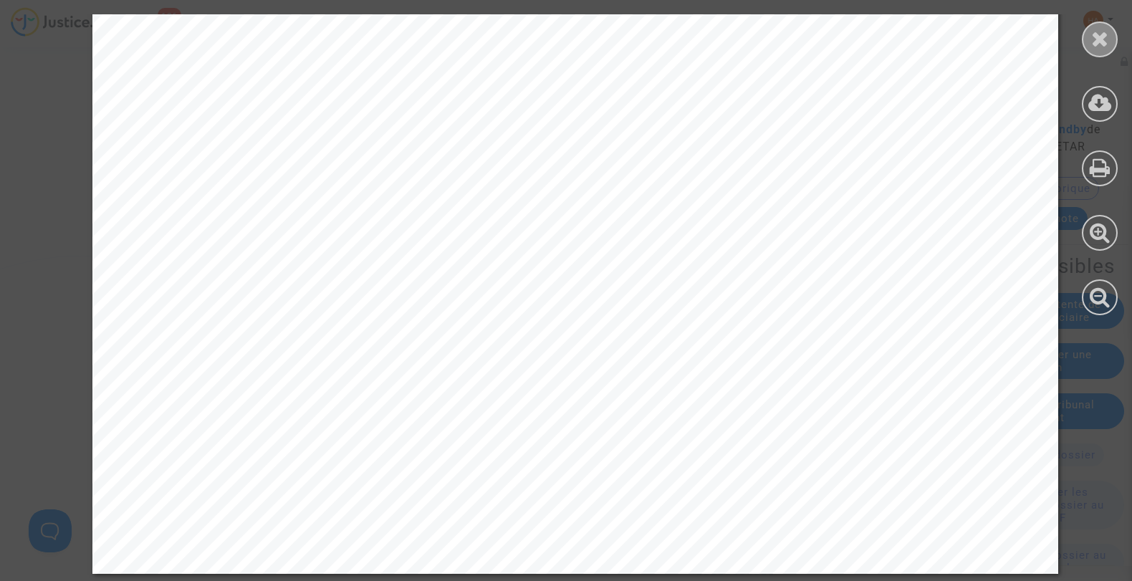
click at [1094, 42] on icon at bounding box center [1100, 38] width 18 height 21
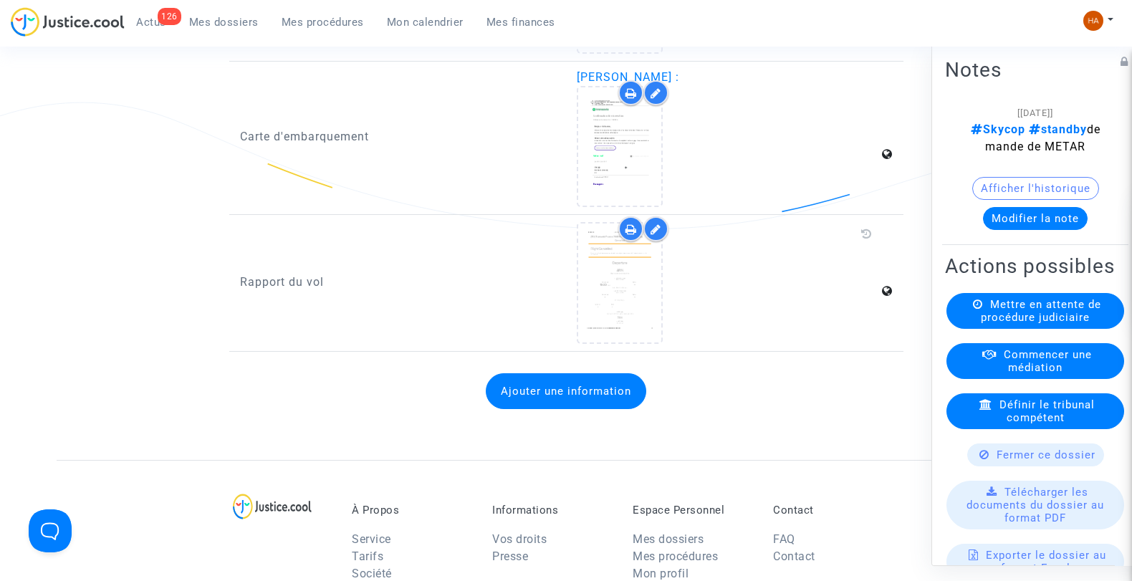
scroll to position [2812, 0]
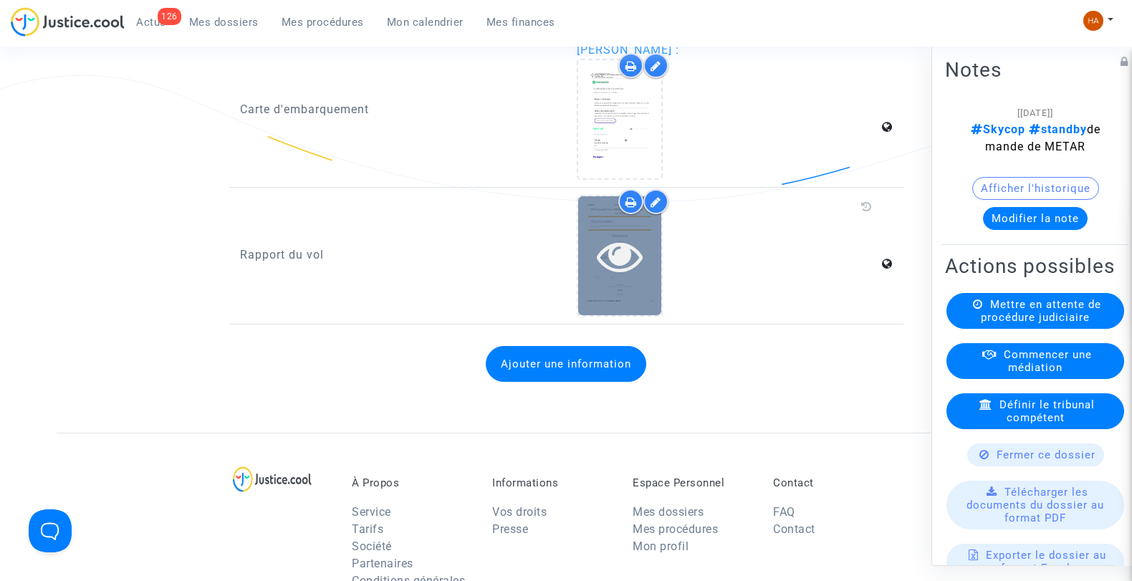
click at [626, 277] on div at bounding box center [619, 255] width 83 height 118
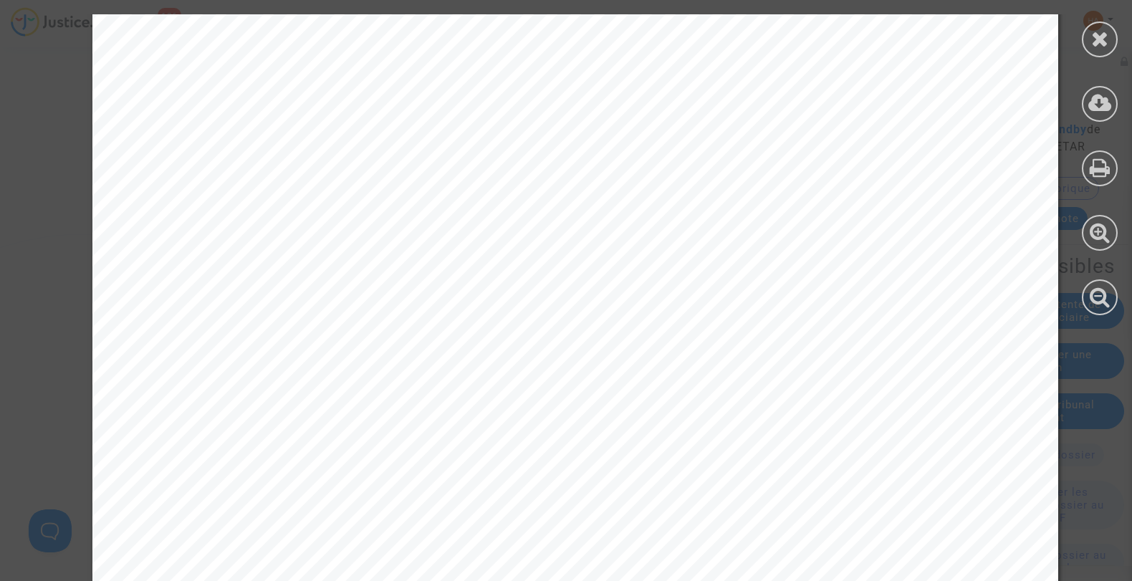
scroll to position [80, 0]
click at [1111, 33] on div at bounding box center [1100, 39] width 36 height 36
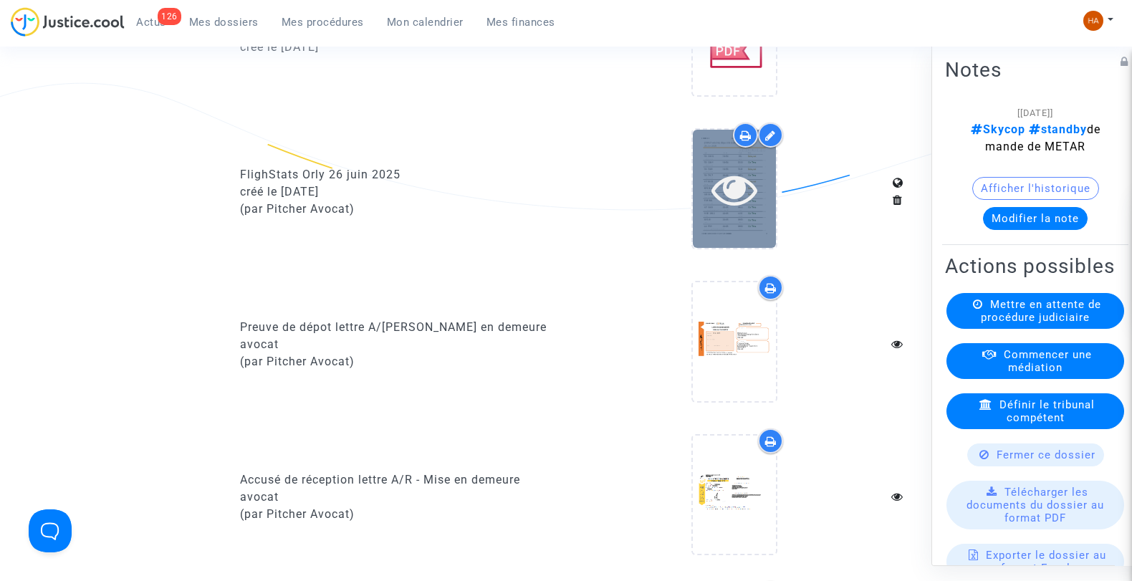
scroll to position [901, 0]
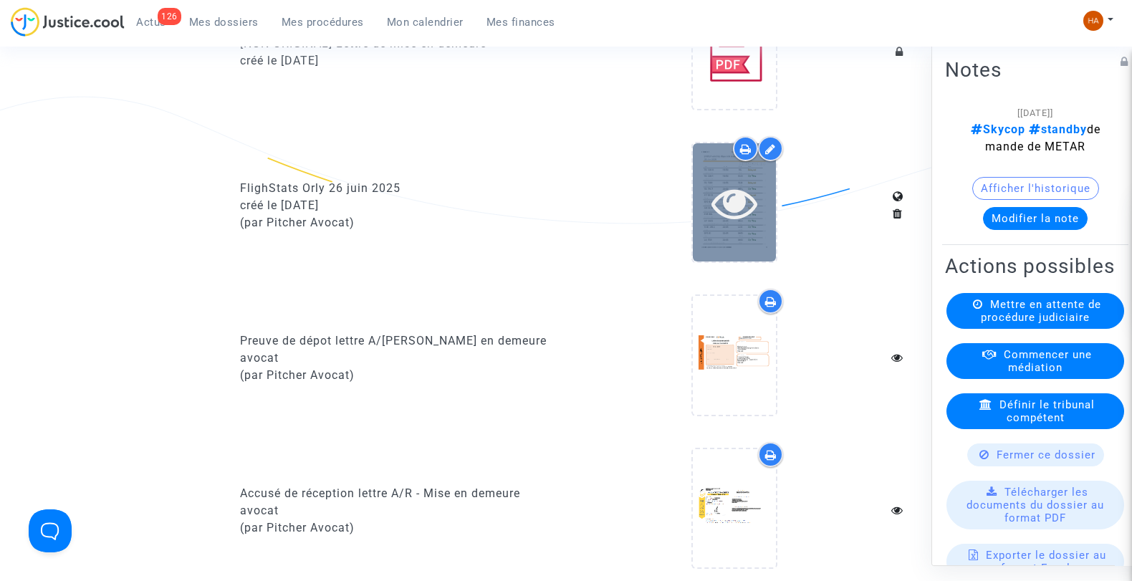
click at [729, 215] on icon at bounding box center [735, 203] width 47 height 46
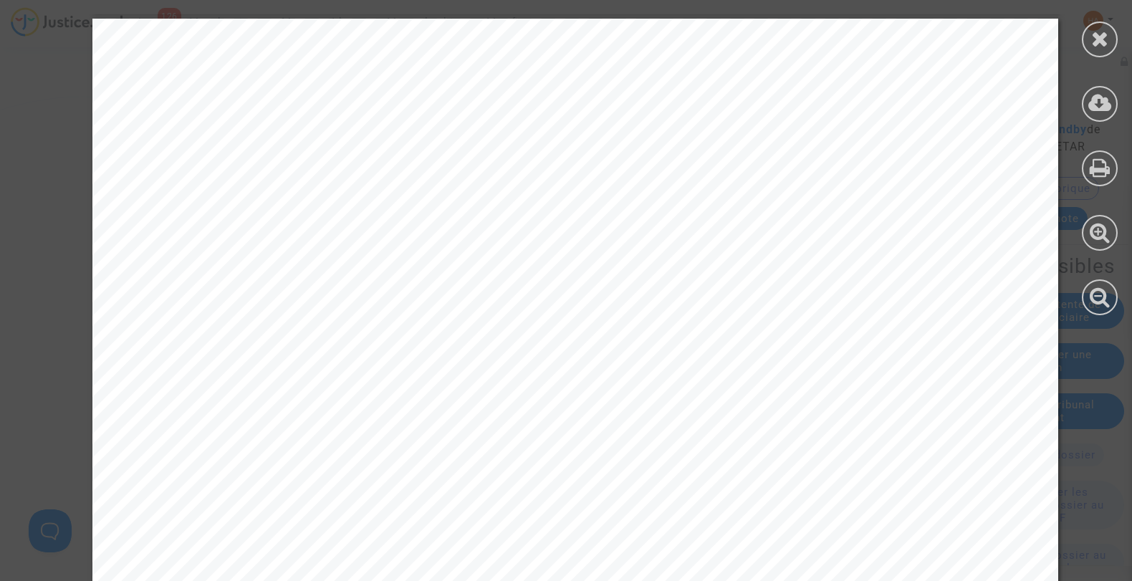
scroll to position [5414, 0]
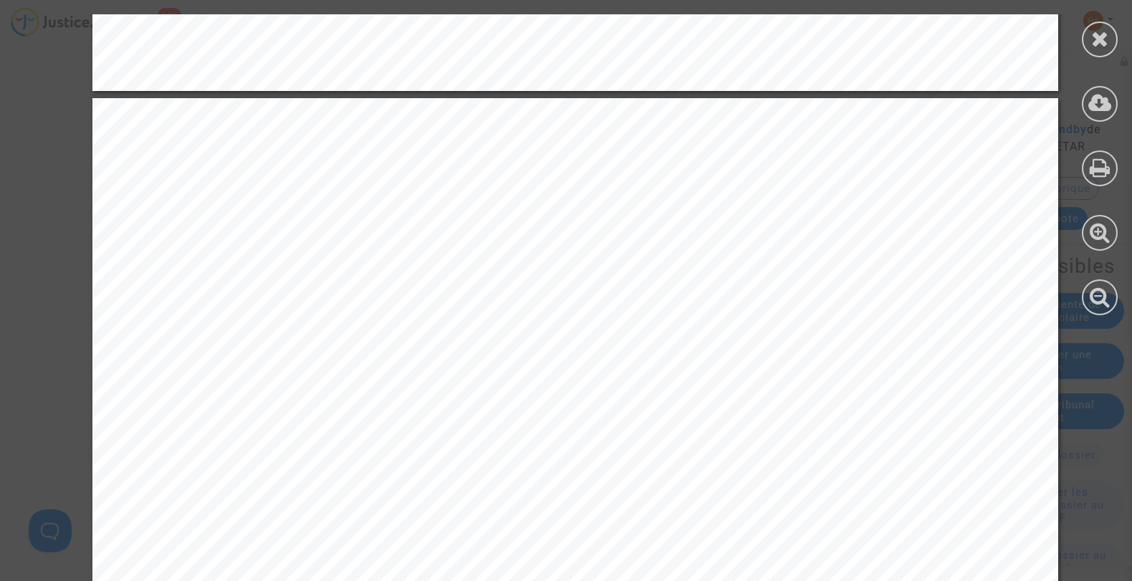
click at [1104, 39] on icon at bounding box center [1100, 38] width 18 height 21
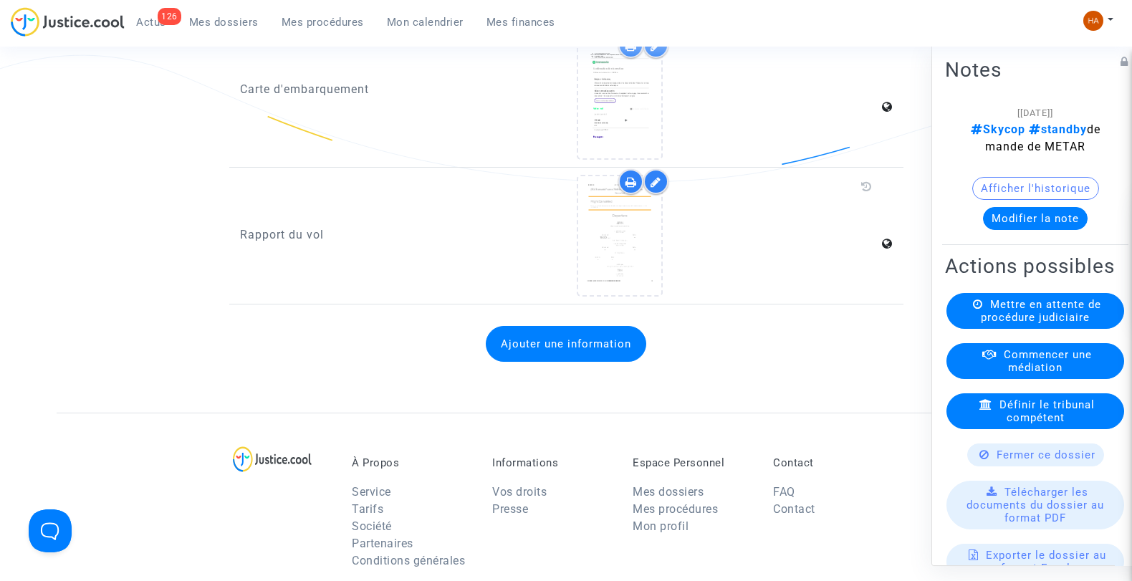
scroll to position [2832, 0]
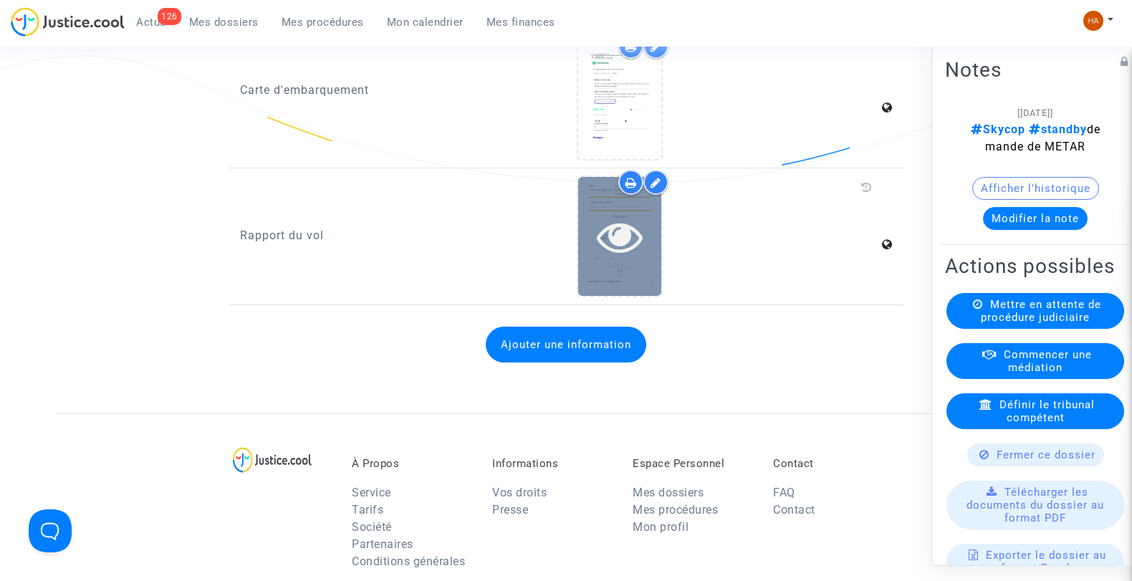
click at [600, 258] on div at bounding box center [619, 236] width 83 height 118
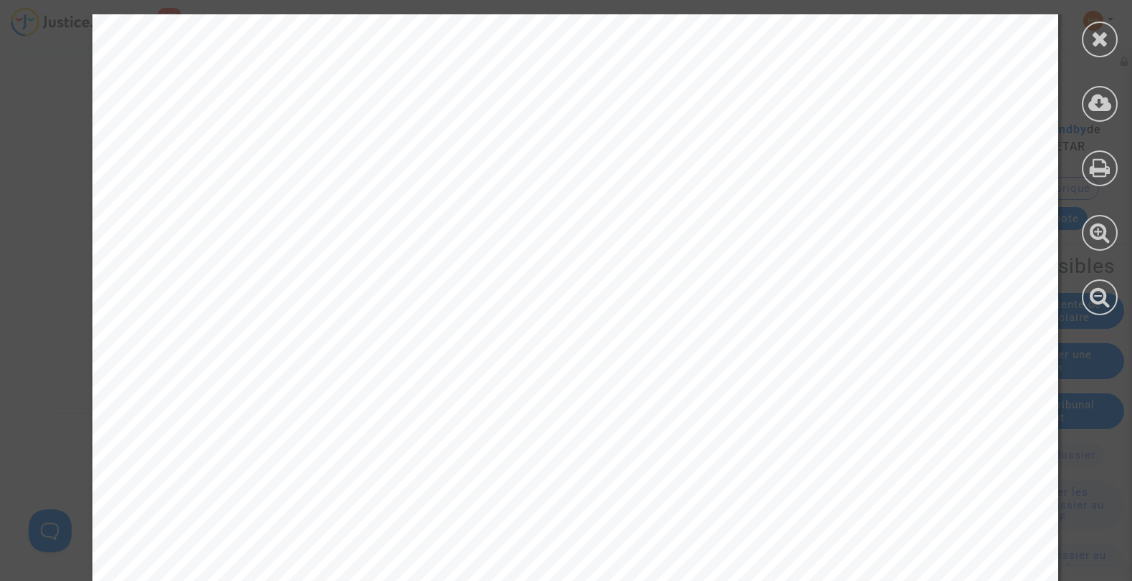
scroll to position [241, 0]
click at [1093, 36] on icon at bounding box center [1100, 38] width 18 height 21
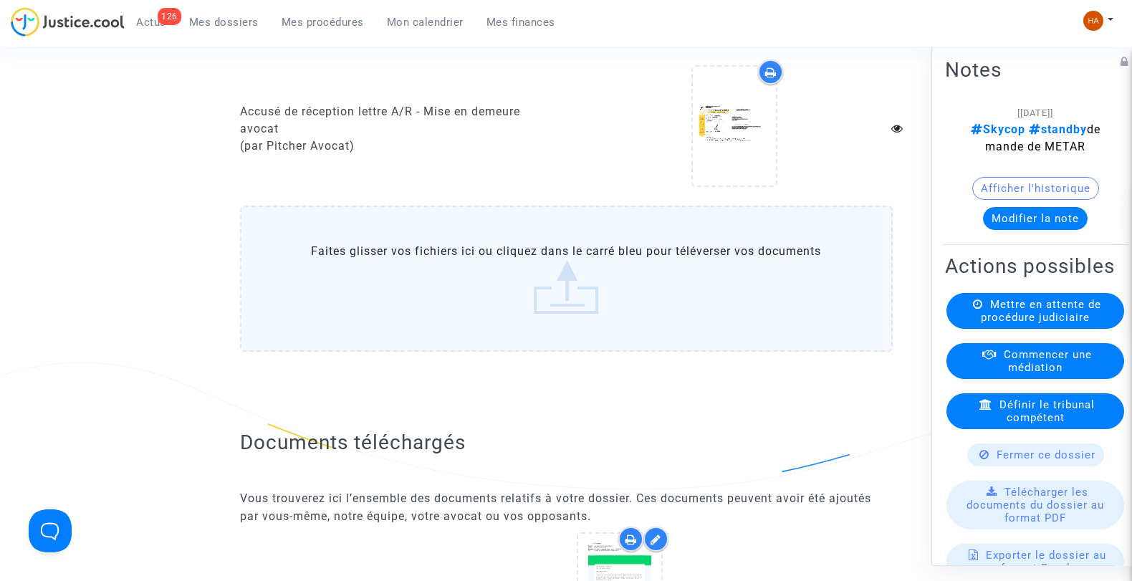
scroll to position [1896, 0]
click at [564, 290] on label "Faites glisser vos fichiers ici ou cliquez dans le carré bleu pour téléverser v…" at bounding box center [566, 278] width 653 height 146
click at [0, 0] on input "Faites glisser vos fichiers ici ou cliquez dans le carré bleu pour téléverser v…" at bounding box center [0, 0] width 0 height 0
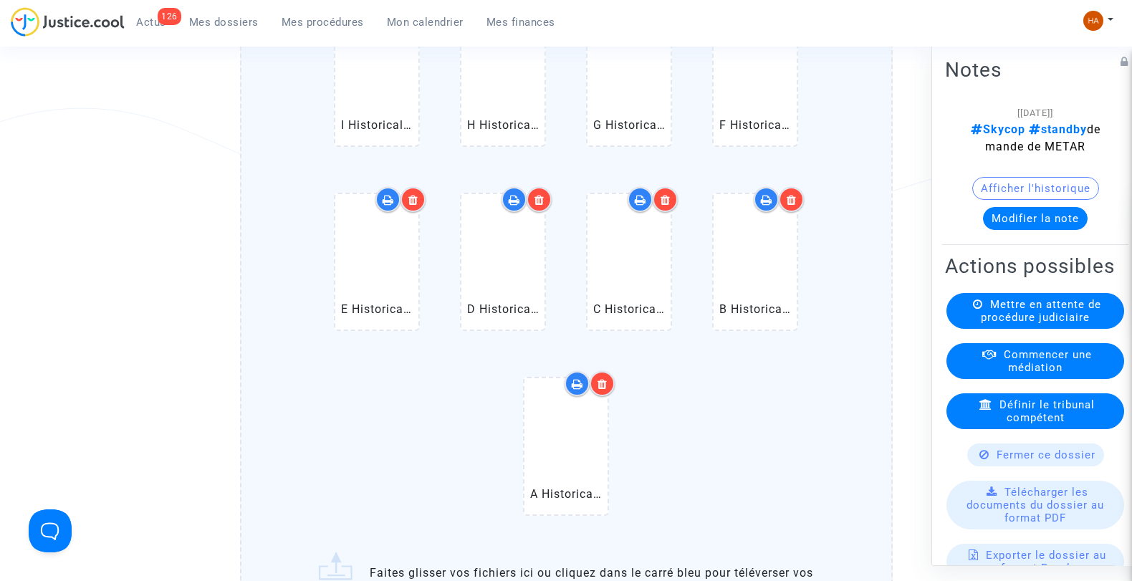
scroll to position [2150, 0]
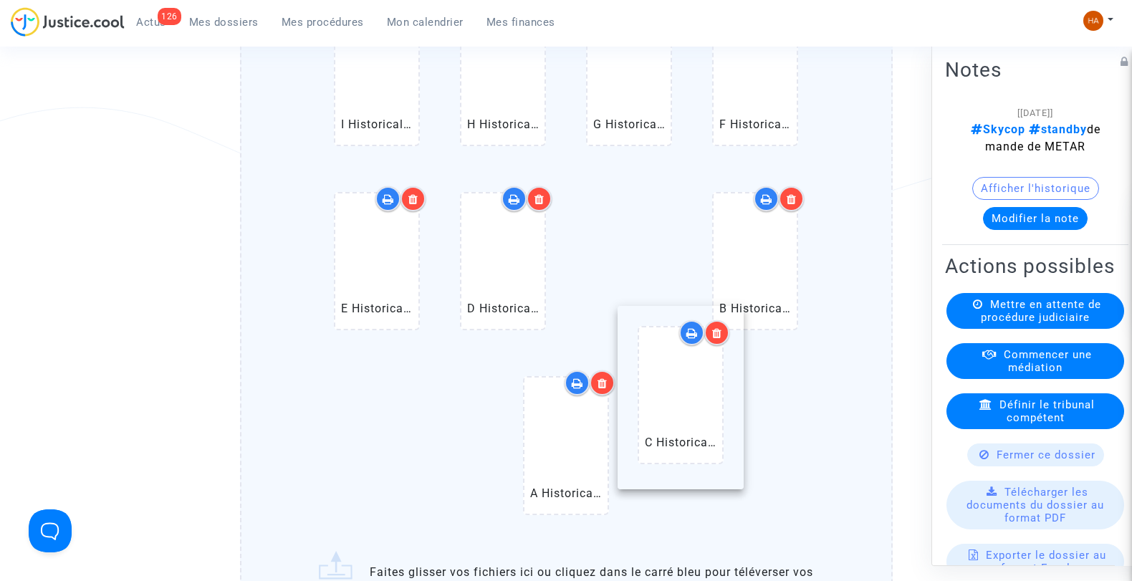
drag, startPoint x: 643, startPoint y: 308, endPoint x: 683, endPoint y: 440, distance: 137.6
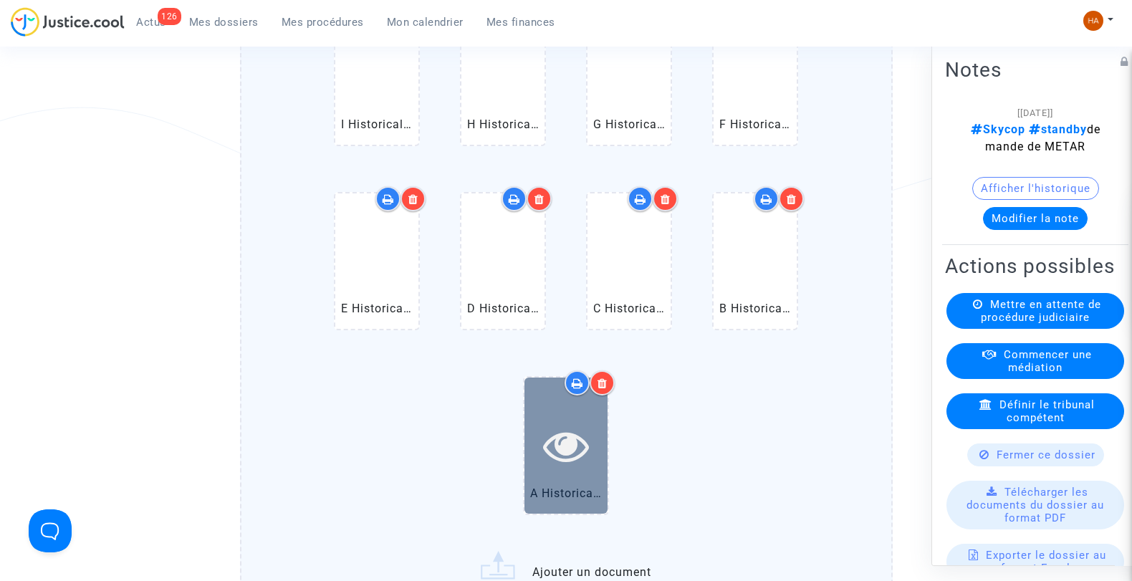
click at [585, 411] on div at bounding box center [566, 445] width 83 height 135
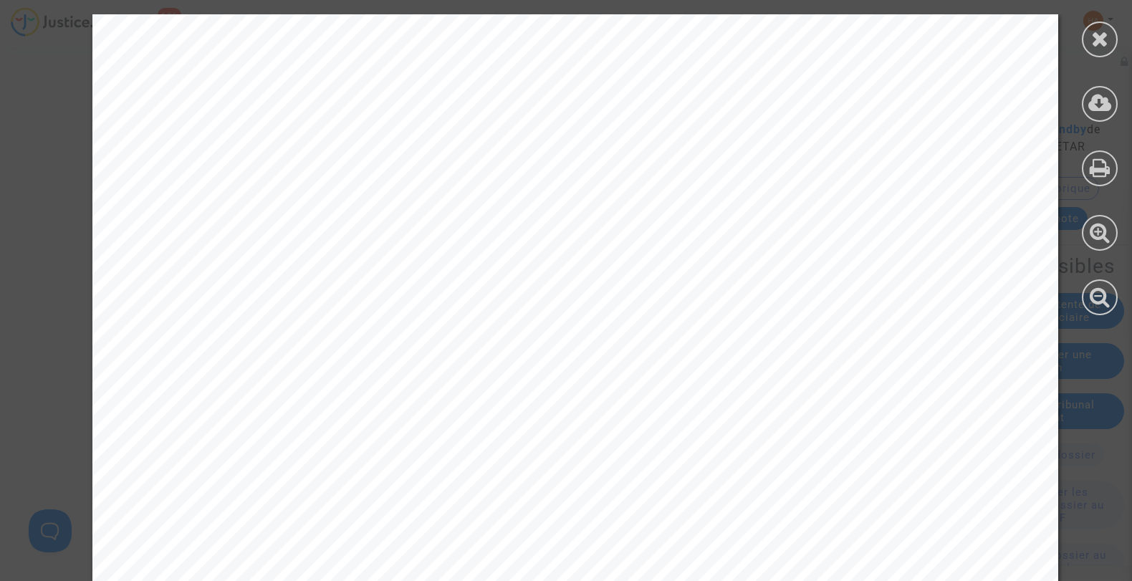
drag, startPoint x: 1107, startPoint y: 41, endPoint x: 1036, endPoint y: 77, distance: 79.5
click at [1106, 41] on icon at bounding box center [1100, 38] width 18 height 21
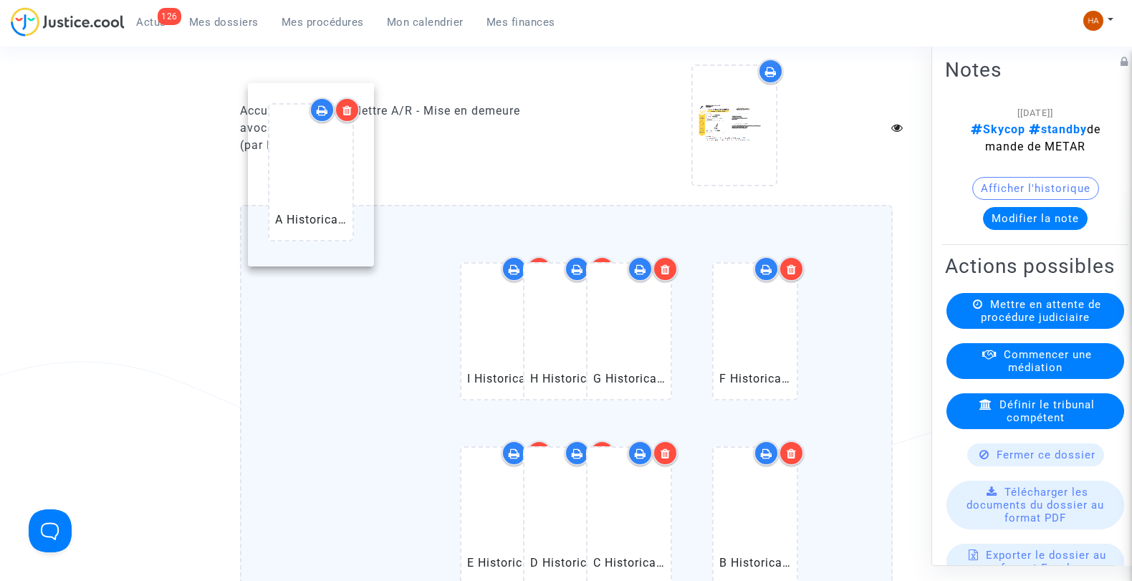
scroll to position [1832, 0]
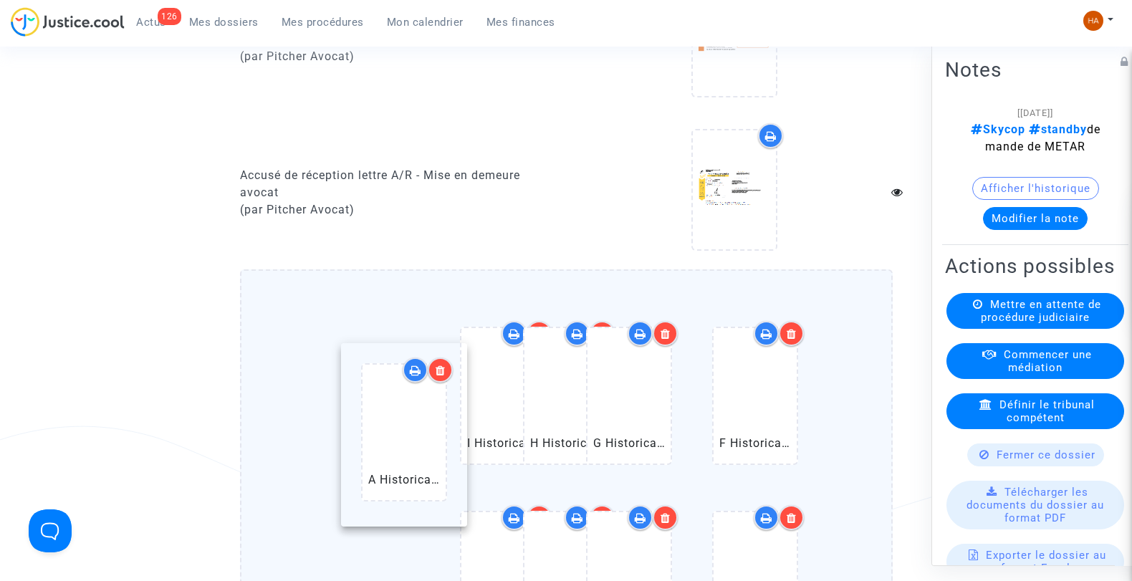
drag, startPoint x: 568, startPoint y: 470, endPoint x: 406, endPoint y: 454, distance: 162.7
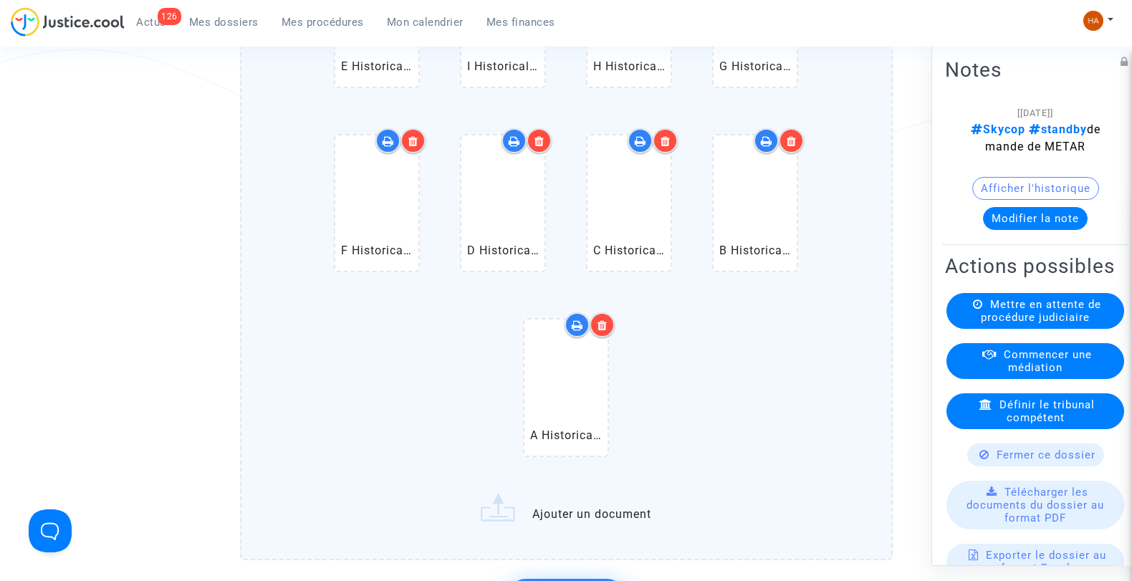
scroll to position [2230, 0]
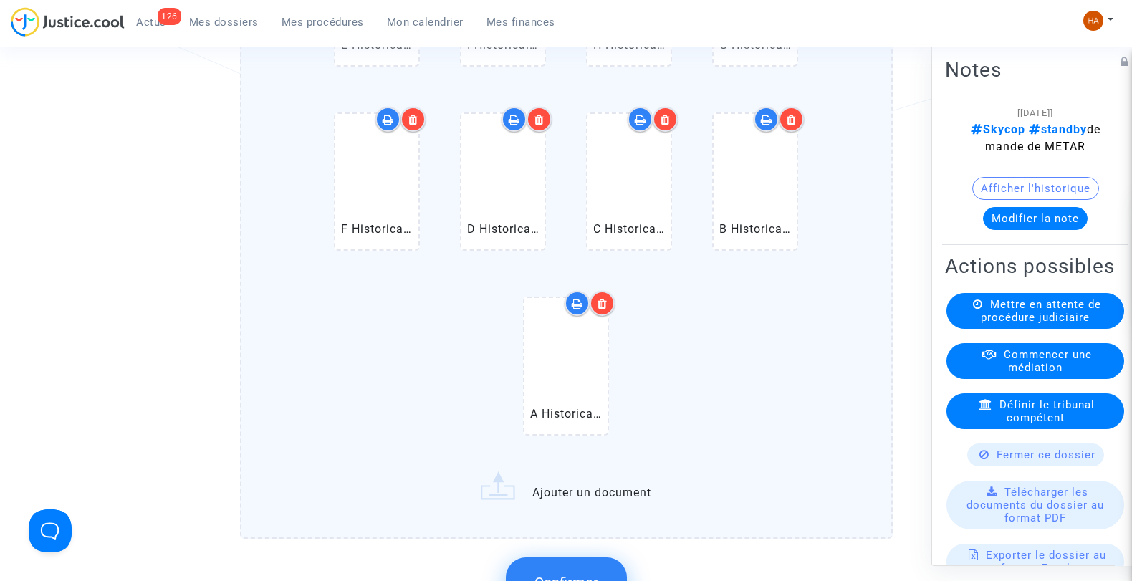
click at [540, 124] on icon at bounding box center [540, 119] width 10 height 11
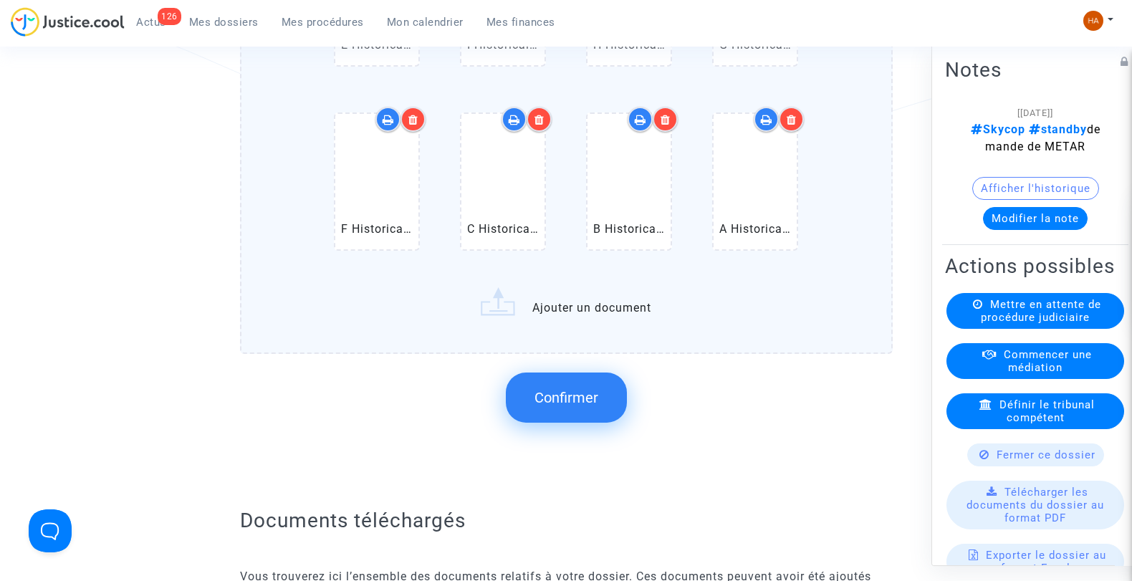
click at [411, 117] on icon at bounding box center [413, 119] width 10 height 11
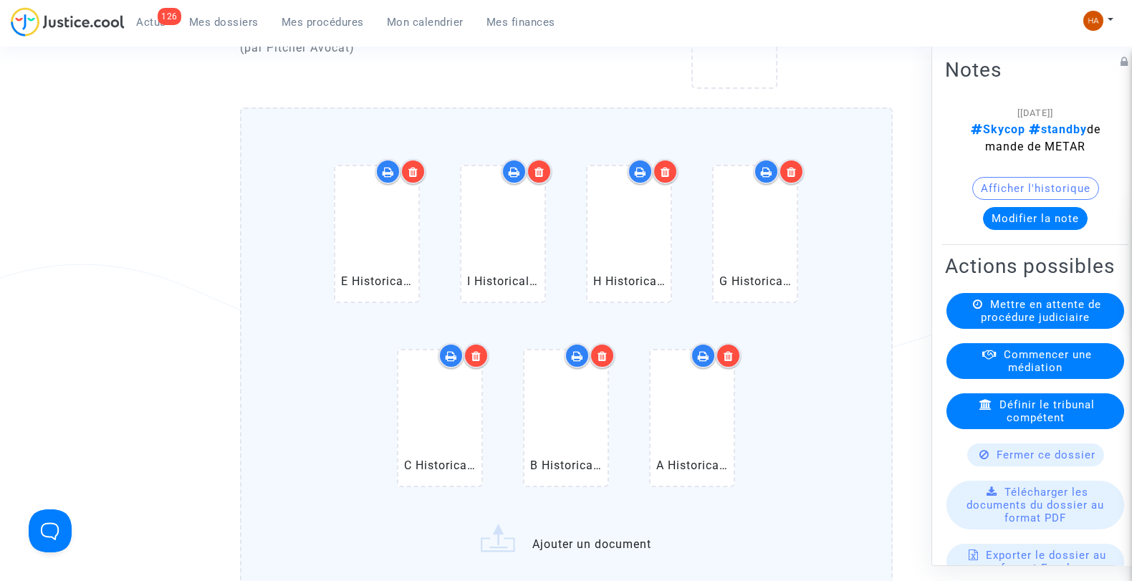
scroll to position [1991, 0]
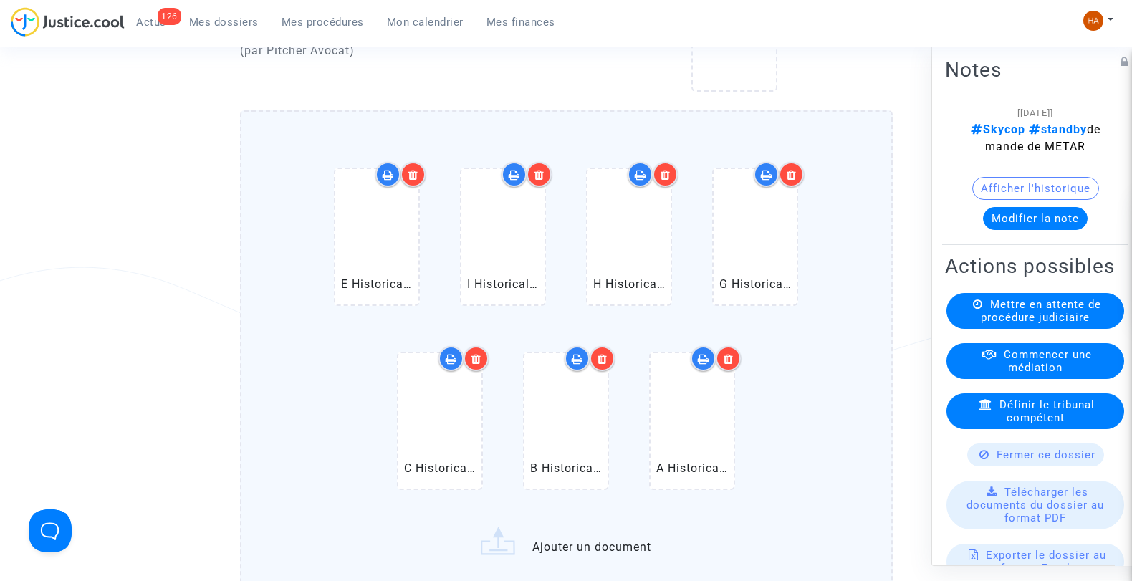
click at [412, 173] on icon at bounding box center [413, 174] width 10 height 11
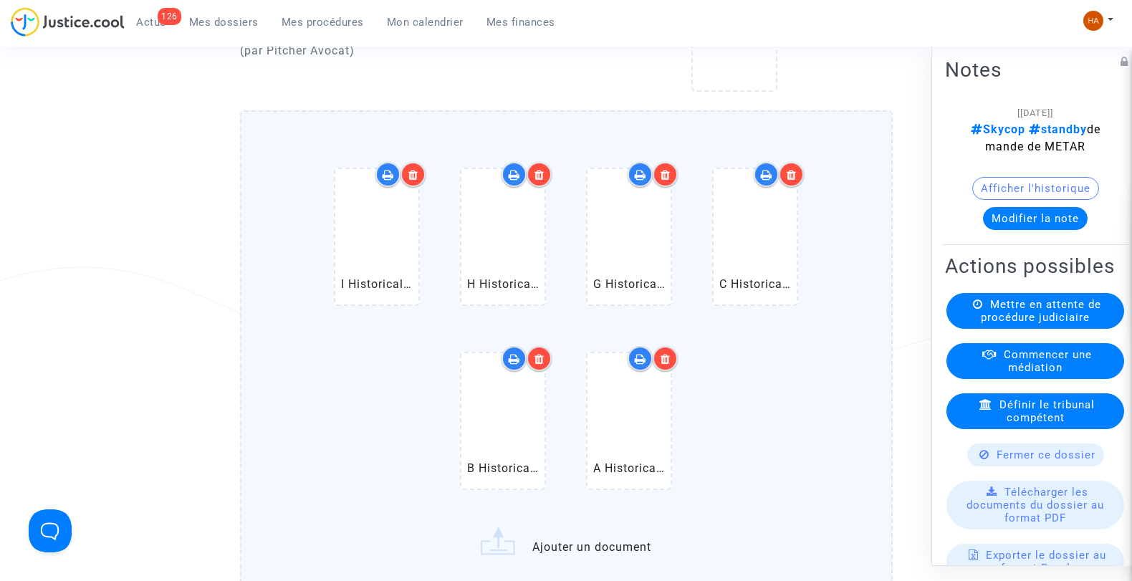
click at [543, 174] on icon at bounding box center [540, 174] width 10 height 11
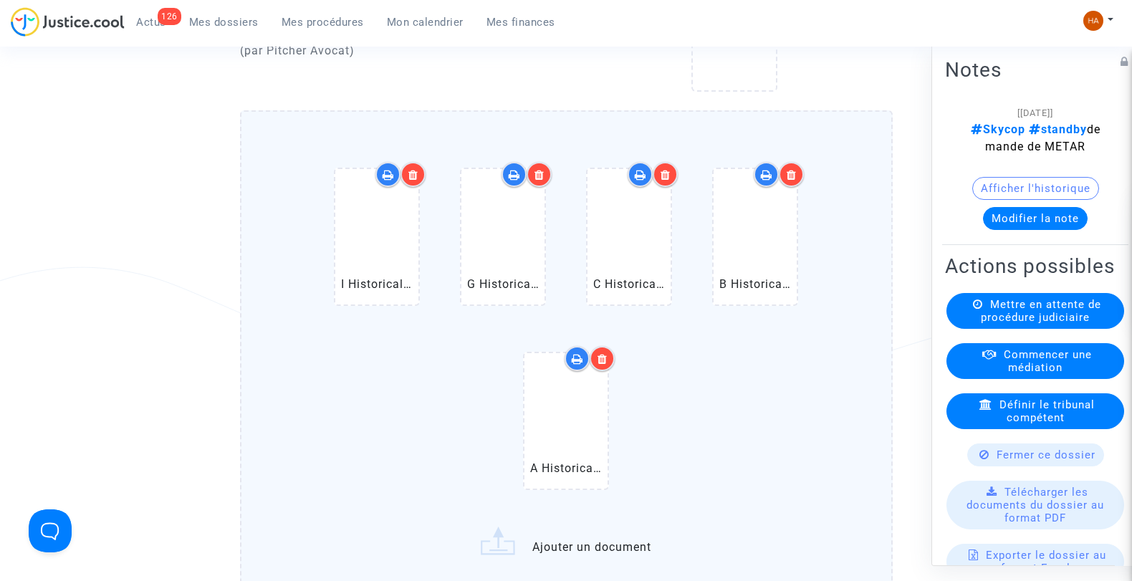
click at [667, 172] on icon at bounding box center [666, 174] width 10 height 11
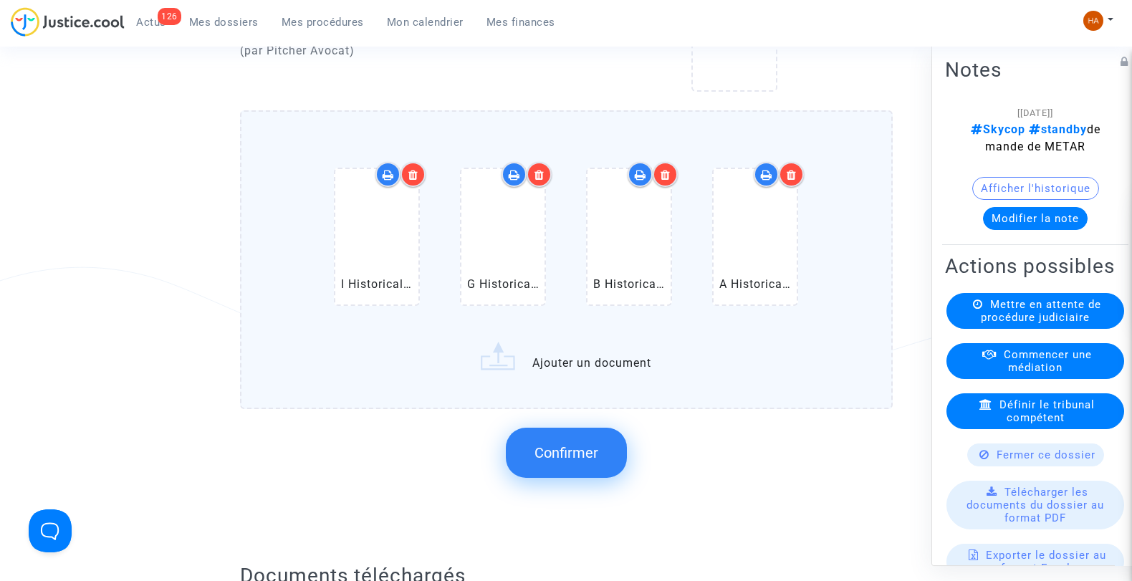
click at [545, 175] on icon at bounding box center [540, 174] width 10 height 11
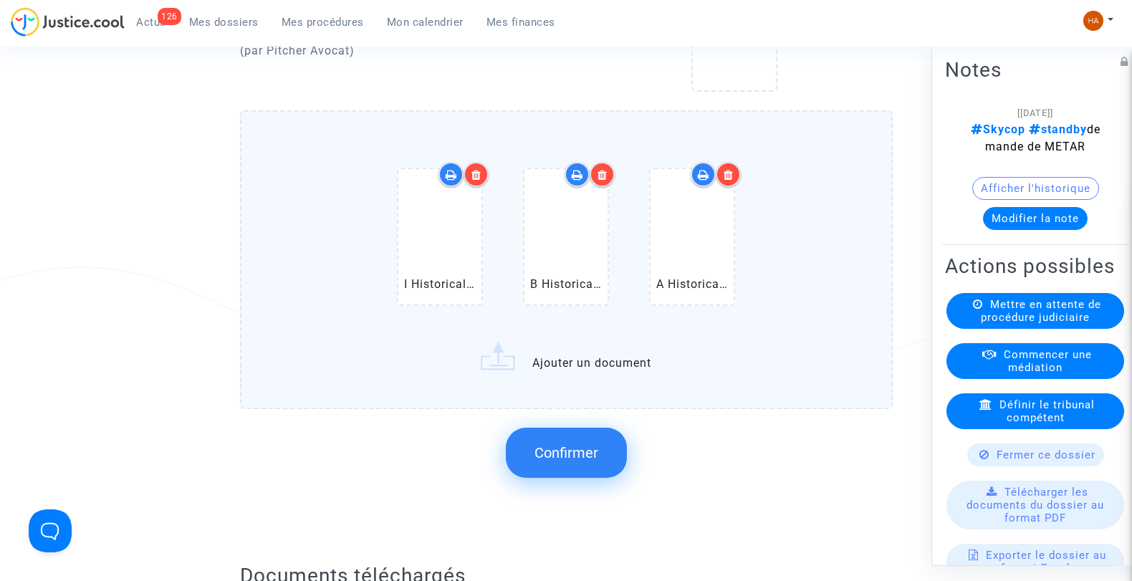
click at [480, 175] on icon at bounding box center [476, 174] width 10 height 11
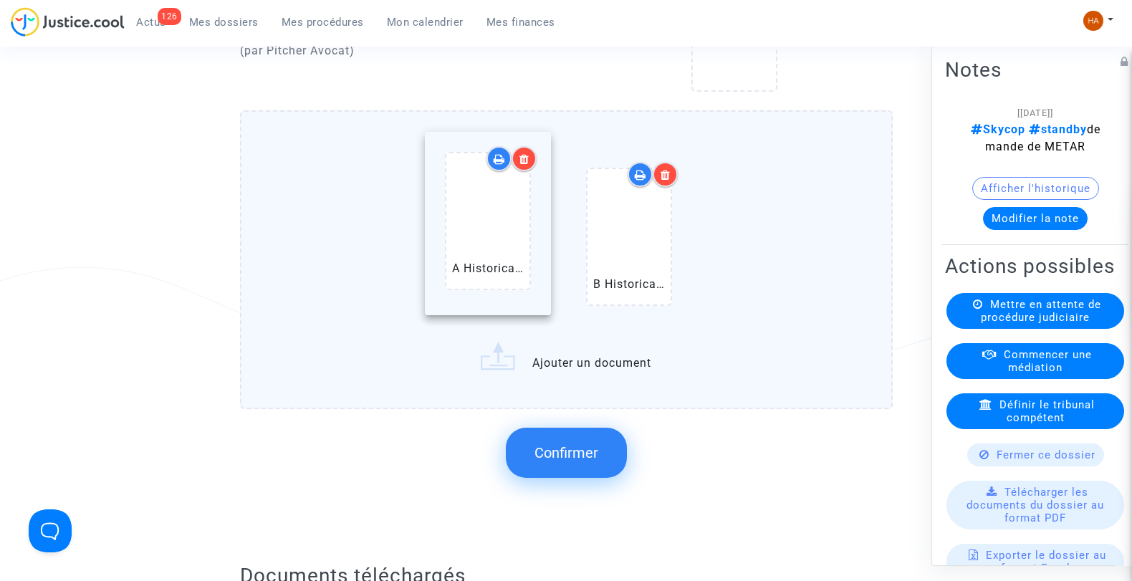
drag, startPoint x: 626, startPoint y: 270, endPoint x: 468, endPoint y: 252, distance: 159.5
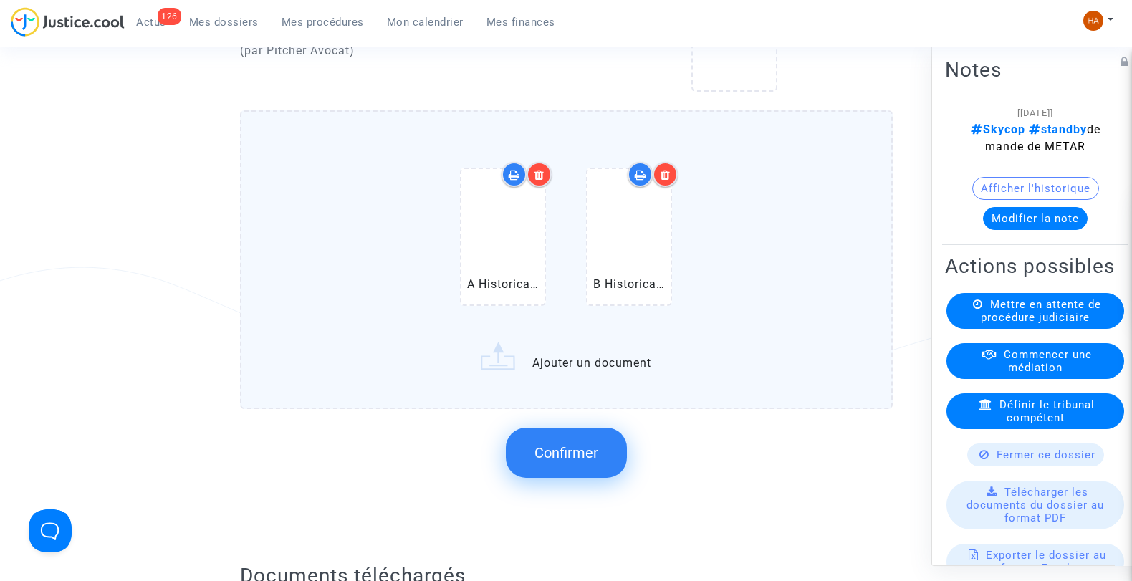
click at [595, 371] on label "A Historical (ORY) [GEOGRAPHIC_DATA] Arrivals.pdf B Historical ([GEOGRAPHIC_DAT…" at bounding box center [566, 259] width 653 height 299
click at [0, 0] on input "A Historical (ORY) [GEOGRAPHIC_DATA] Arrivals.pdf B Historical ([GEOGRAPHIC_DAT…" at bounding box center [0, 0] width 0 height 0
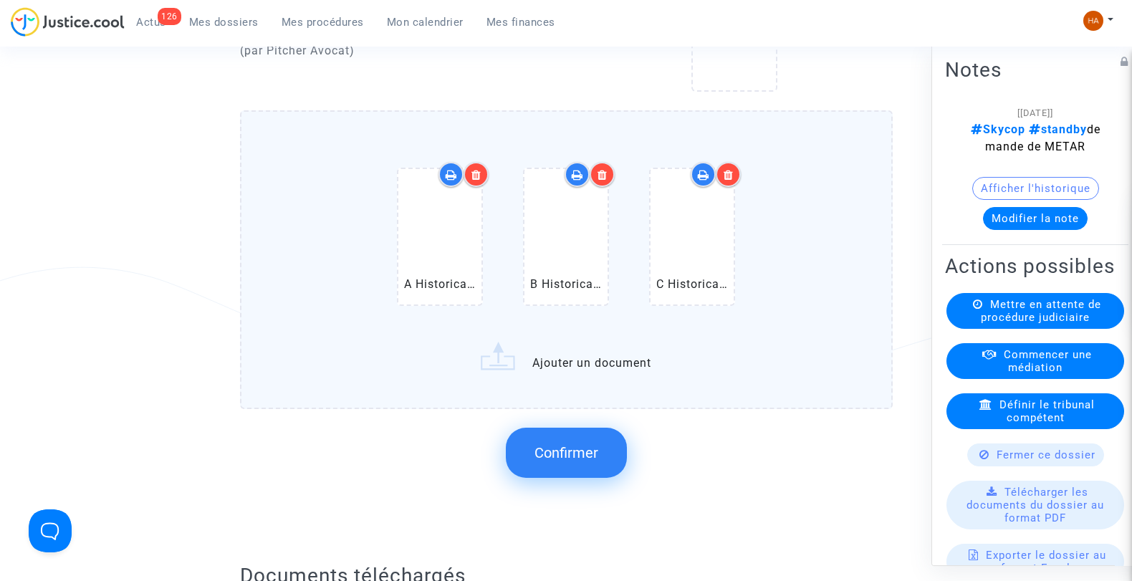
click at [559, 363] on label "A Historical (ORY) [GEOGRAPHIC_DATA] Arrivals.pdf B Historical ([GEOGRAPHIC_DAT…" at bounding box center [566, 259] width 653 height 299
click at [0, 0] on input "A Historical (ORY) [GEOGRAPHIC_DATA] Arrivals.pdf B Historical ([GEOGRAPHIC_DAT…" at bounding box center [0, 0] width 0 height 0
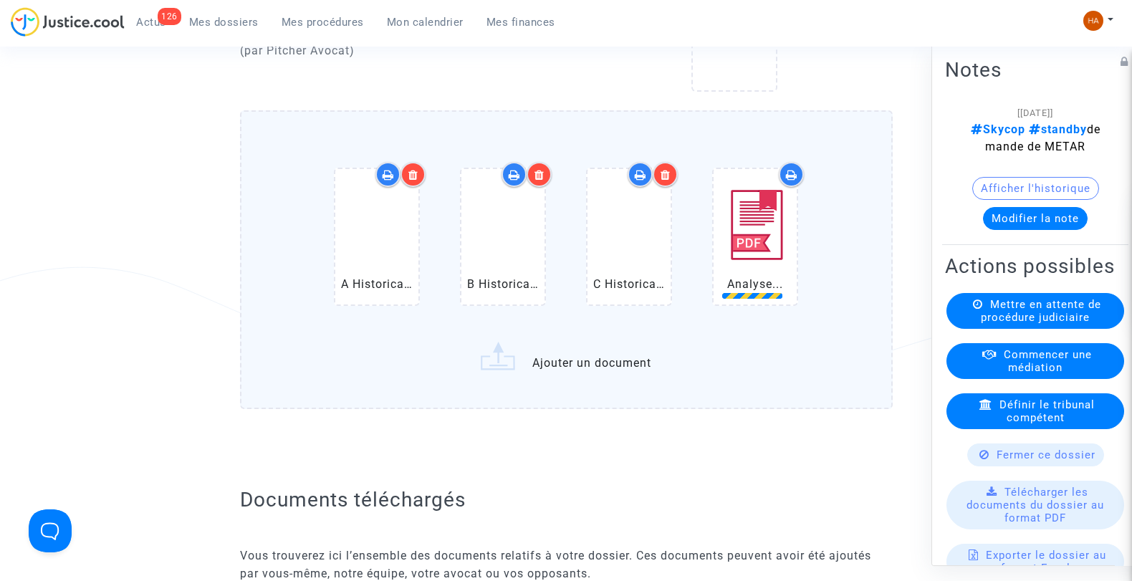
click at [575, 360] on label "A Historical (ORY) [GEOGRAPHIC_DATA] Arrivals.pdf B Historical ([GEOGRAPHIC_DAT…" at bounding box center [566, 259] width 653 height 299
click at [0, 0] on input "A Historical (ORY) [GEOGRAPHIC_DATA] Arrivals.pdf B Historical ([GEOGRAPHIC_DAT…" at bounding box center [0, 0] width 0 height 0
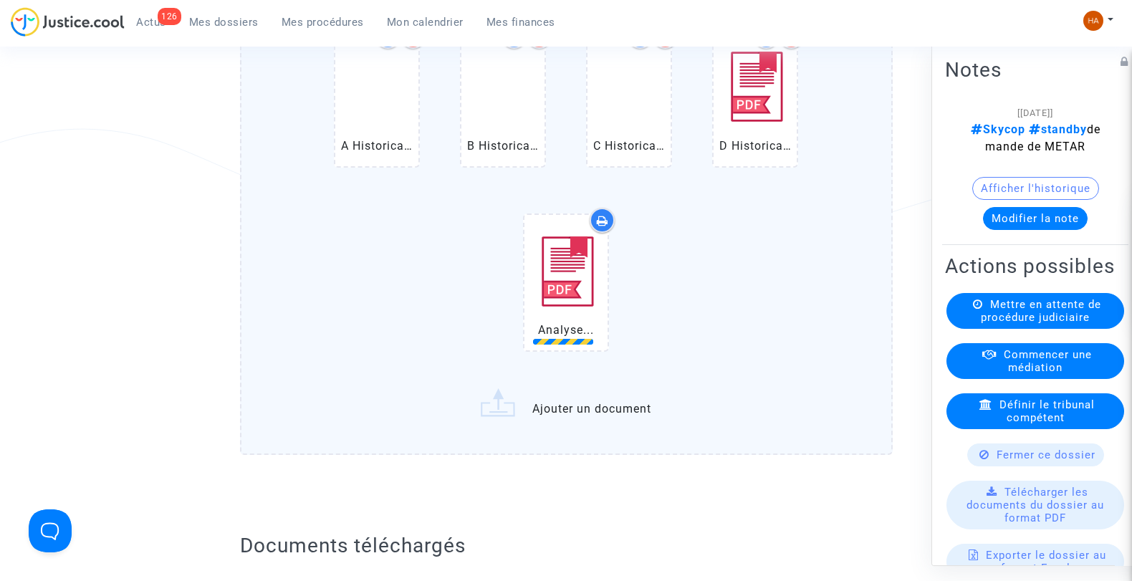
scroll to position [2150, 0]
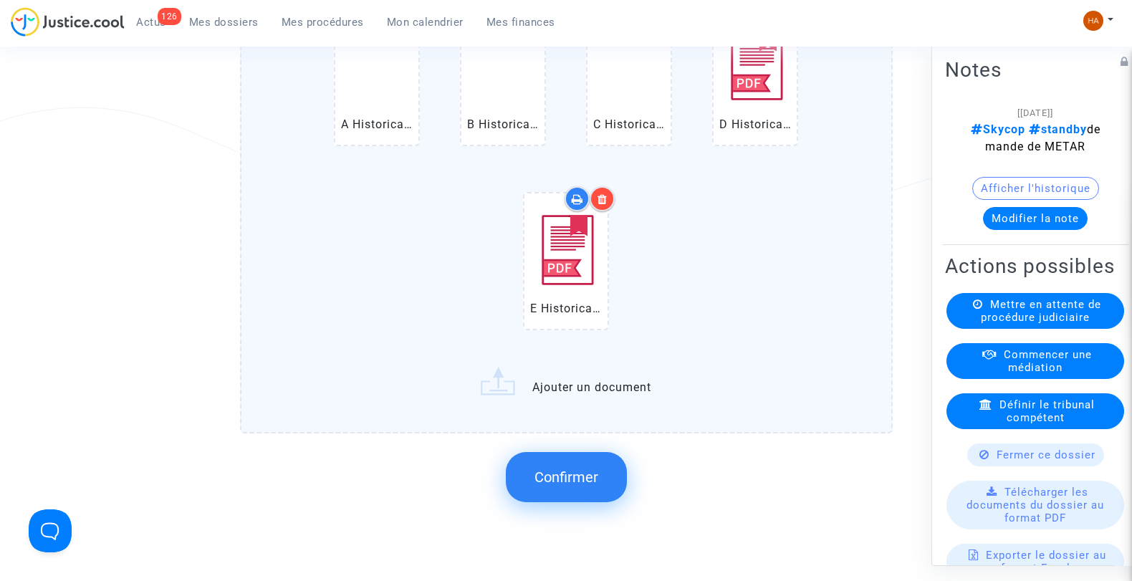
click at [588, 376] on label "A Historical ([GEOGRAPHIC_DATA]) [GEOGRAPHIC_DATA] Arrivals.pdf B Historical ([…" at bounding box center [566, 193] width 653 height 484
click at [0, 0] on input "A Historical ([GEOGRAPHIC_DATA]) [GEOGRAPHIC_DATA] Arrivals.pdf B Historical ([…" at bounding box center [0, 0] width 0 height 0
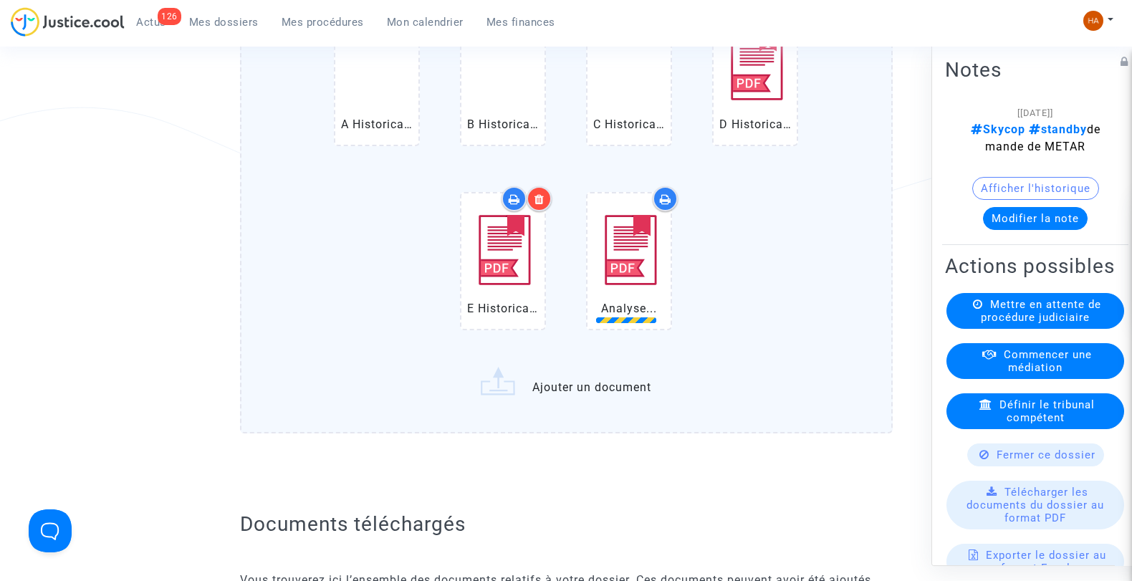
click at [592, 380] on label "A Historical (ORY) [GEOGRAPHIC_DATA] Arrivals.pdf B Historical ([GEOGRAPHIC_DAT…" at bounding box center [566, 193] width 653 height 484
click at [0, 0] on input "A Historical (ORY) [GEOGRAPHIC_DATA] Arrivals.pdf B Historical ([GEOGRAPHIC_DAT…" at bounding box center [0, 0] width 0 height 0
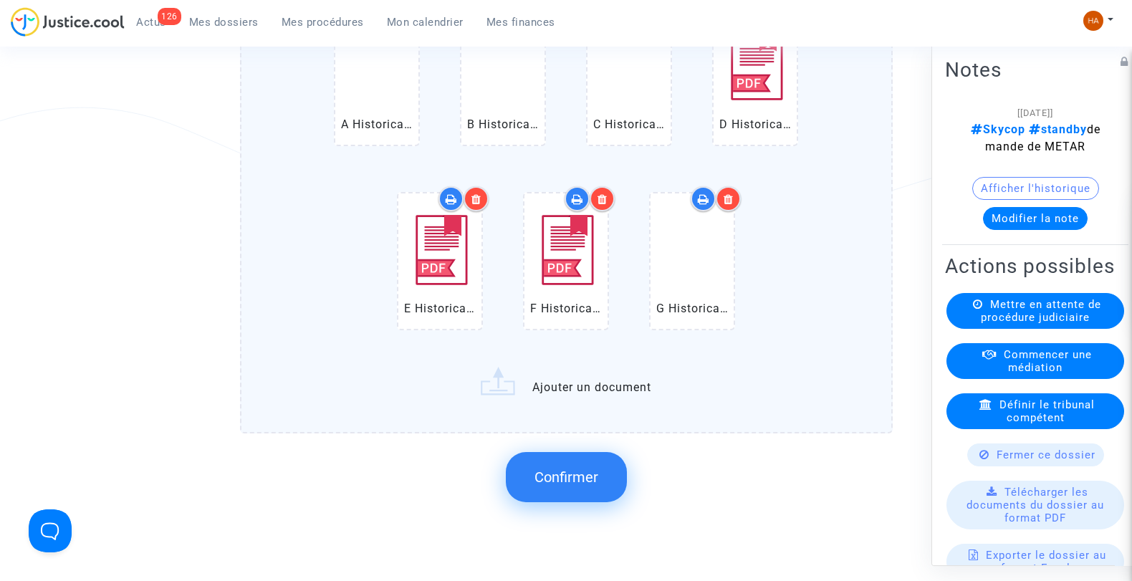
click at [573, 383] on label "A Historical (ORY) [GEOGRAPHIC_DATA] Arrivals.pdf B Historical ([GEOGRAPHIC_DAT…" at bounding box center [566, 193] width 653 height 484
click at [0, 0] on input "A Historical (ORY) [GEOGRAPHIC_DATA] Arrivals.pdf B Historical ([GEOGRAPHIC_DAT…" at bounding box center [0, 0] width 0 height 0
click at [734, 196] on div at bounding box center [728, 198] width 25 height 25
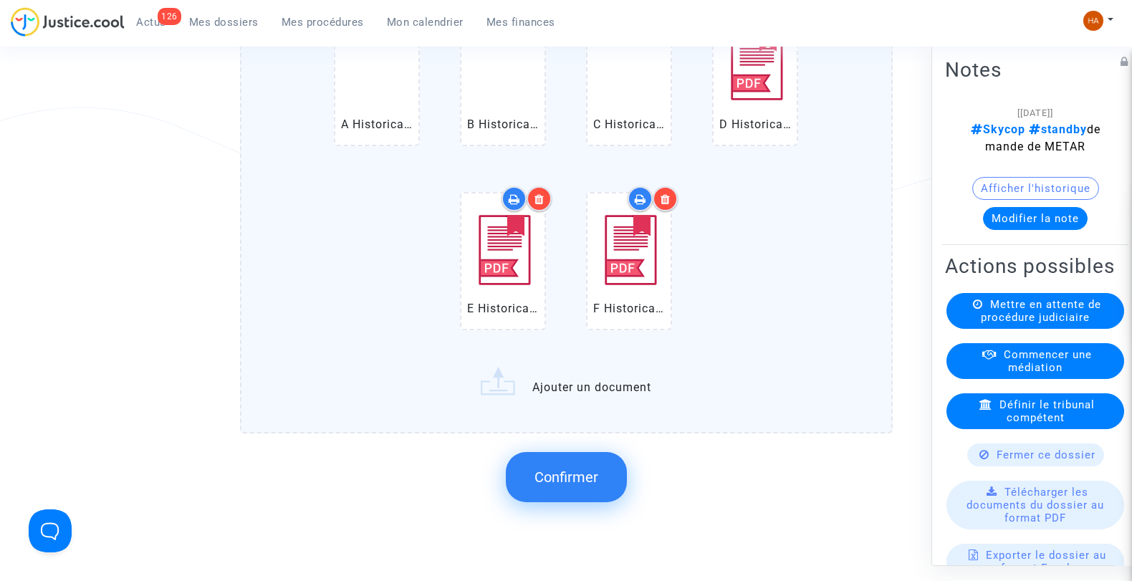
click at [608, 390] on label "A Historical (ORY) [GEOGRAPHIC_DATA] Arrivals.pdf B Historical ([GEOGRAPHIC_DAT…" at bounding box center [566, 193] width 653 height 484
click at [0, 0] on input "A Historical (ORY) [GEOGRAPHIC_DATA] Arrivals.pdf B Historical ([GEOGRAPHIC_DAT…" at bounding box center [0, 0] width 0 height 0
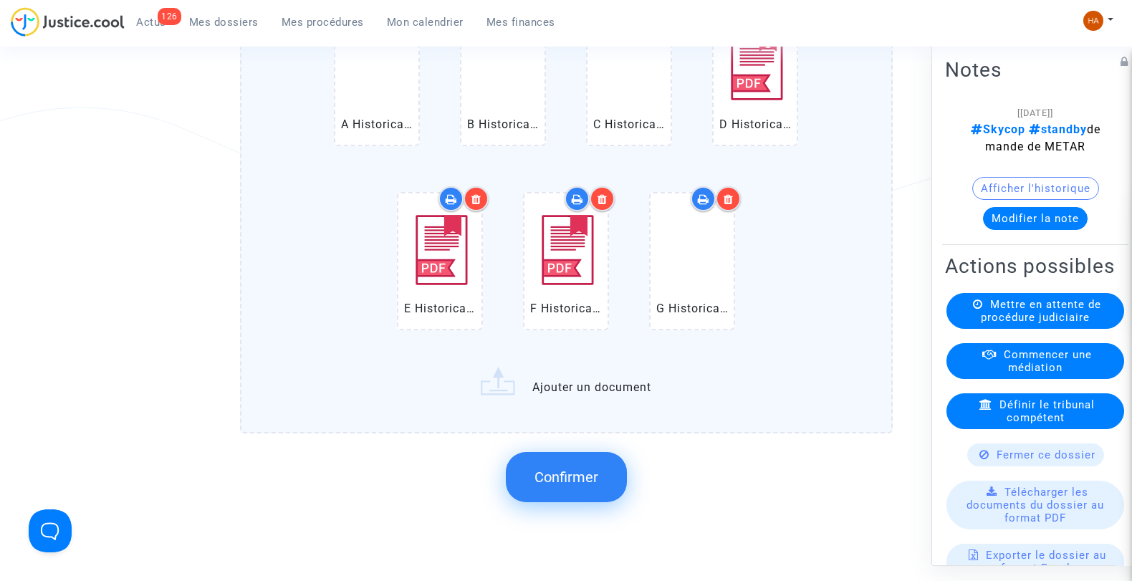
click at [556, 380] on label "A Historical (ORY) [GEOGRAPHIC_DATA] Arrivals.pdf B Historical ([GEOGRAPHIC_DAT…" at bounding box center [566, 193] width 653 height 484
click at [0, 0] on input "A Historical (ORY) [GEOGRAPHIC_DATA] Arrivals.pdf B Historical ([GEOGRAPHIC_DAT…" at bounding box center [0, 0] width 0 height 0
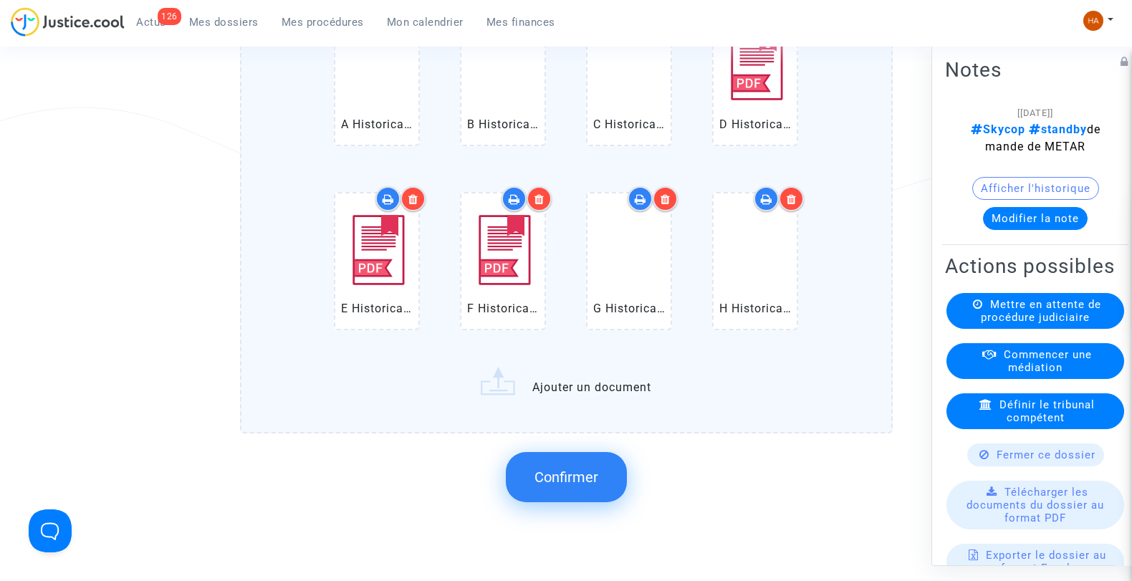
click at [568, 391] on label "A Historical (ORY) [GEOGRAPHIC_DATA] Arrivals.pdf B Historical ([GEOGRAPHIC_DAT…" at bounding box center [566, 193] width 653 height 484
click at [0, 0] on input "A Historical (ORY) [GEOGRAPHIC_DATA] Arrivals.pdf B Historical ([GEOGRAPHIC_DAT…" at bounding box center [0, 0] width 0 height 0
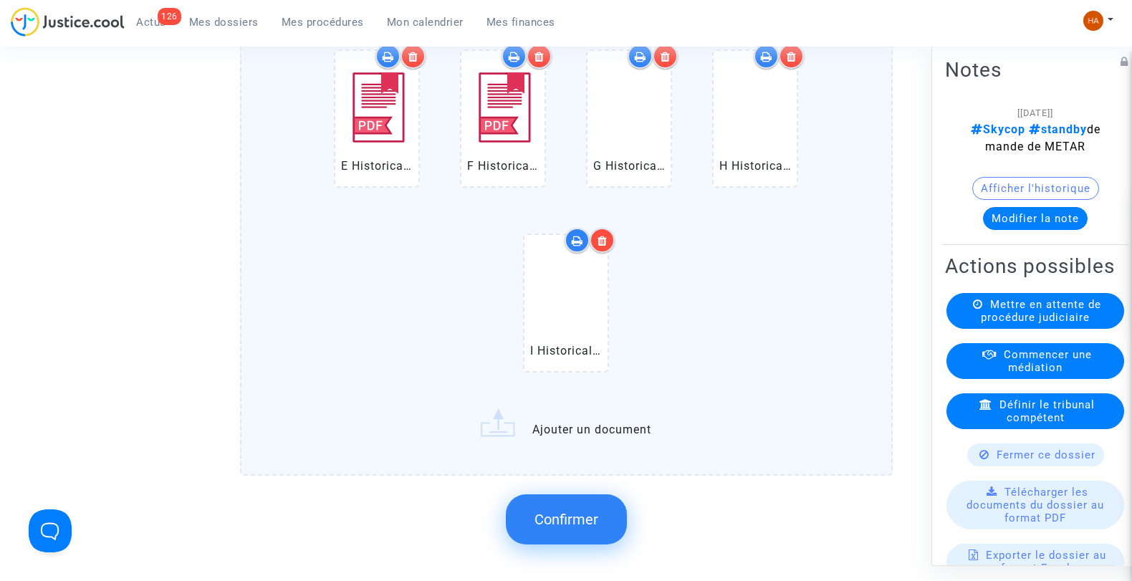
scroll to position [2309, 0]
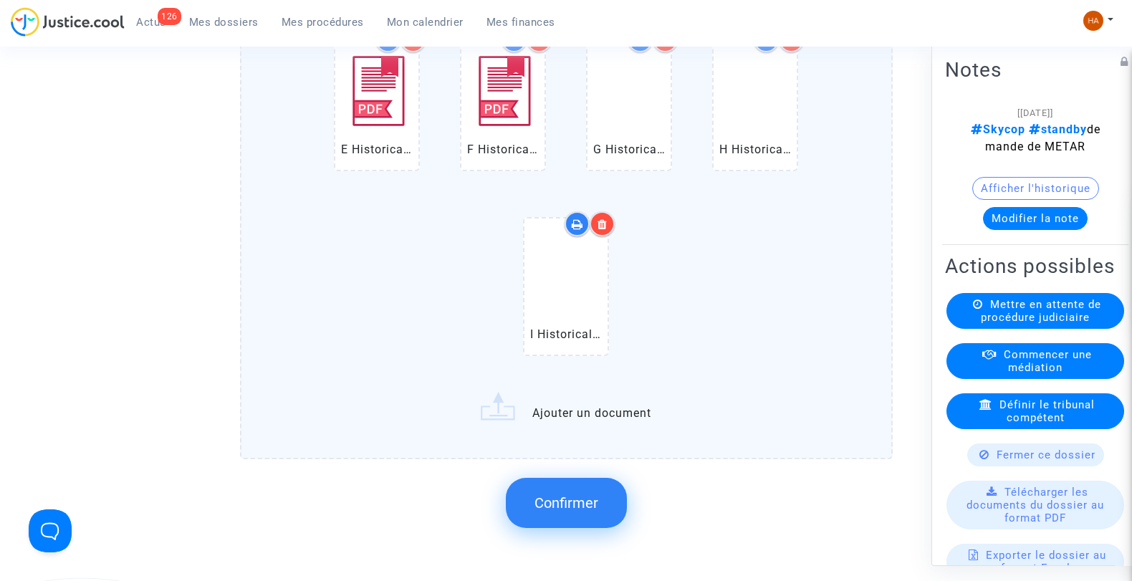
click at [567, 496] on span "Confirmer" at bounding box center [567, 502] width 64 height 17
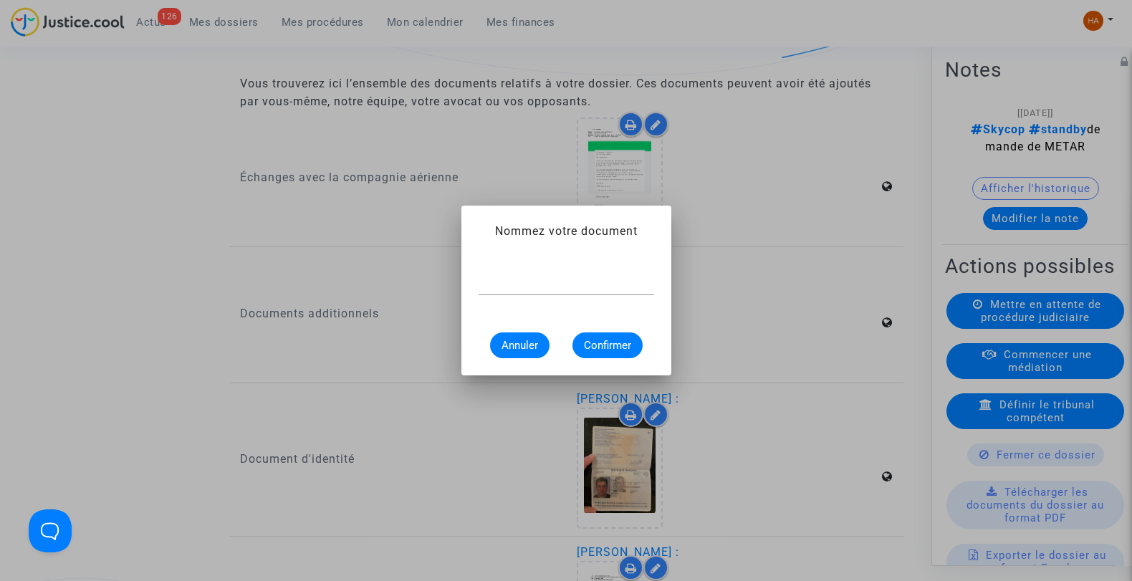
scroll to position [0, 0]
type input "f"
click at [580, 285] on input "Flighstats Aéroport 25 juin 2025" at bounding box center [567, 283] width 176 height 13
type input "Flighstats Aéroport Orly 25 juin 2025"
click at [616, 345] on span "Confirmer" at bounding box center [607, 345] width 47 height 13
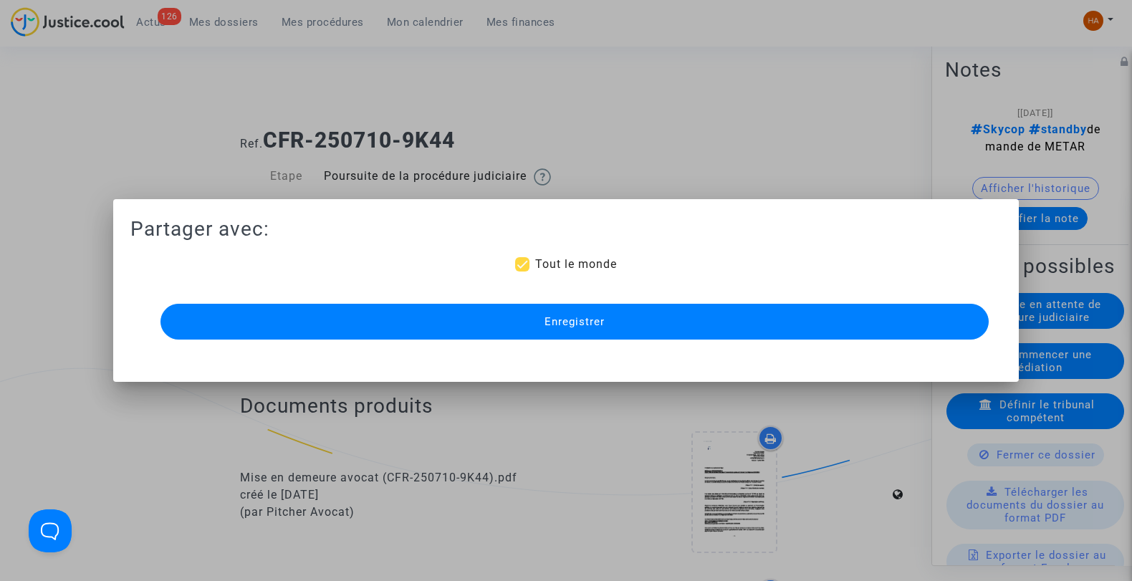
scroll to position [2309, 0]
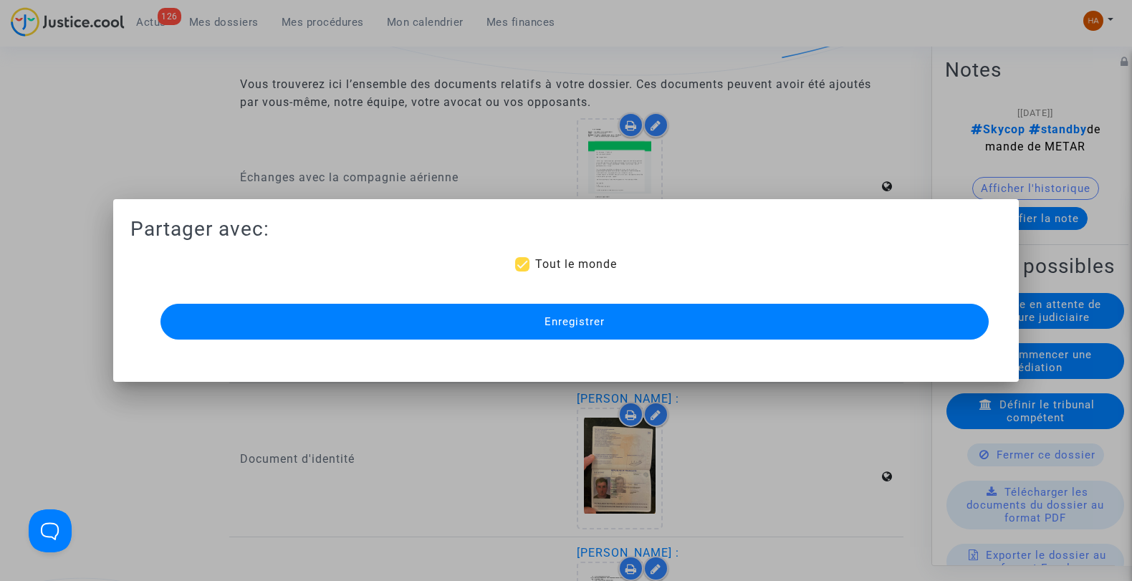
drag, startPoint x: 671, startPoint y: 317, endPoint x: 590, endPoint y: 320, distance: 81.7
click at [590, 320] on span "Enregistrer" at bounding box center [575, 321] width 60 height 13
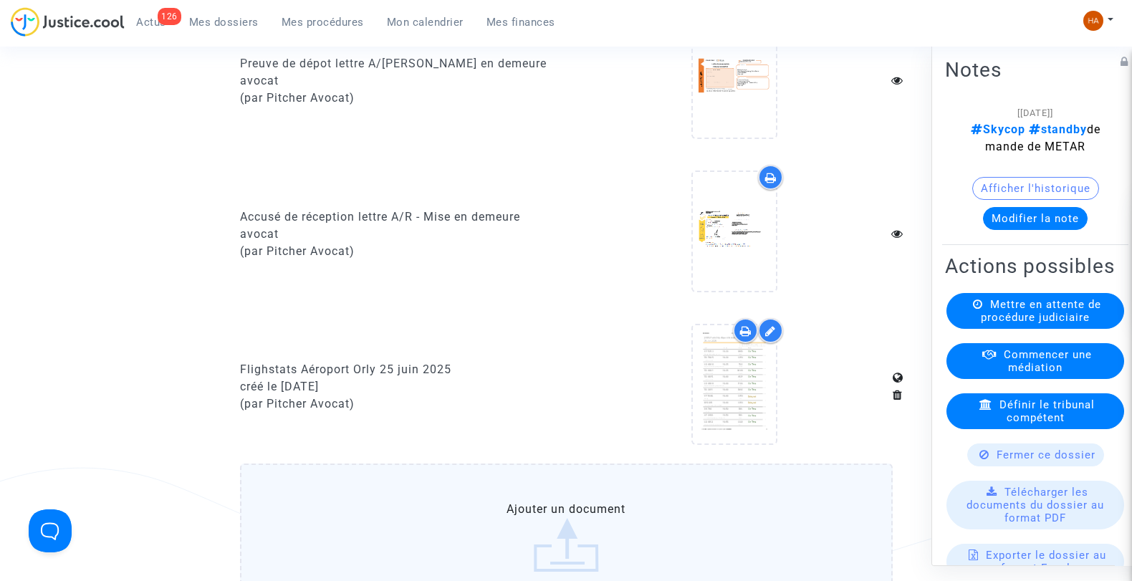
scroll to position [1789, 0]
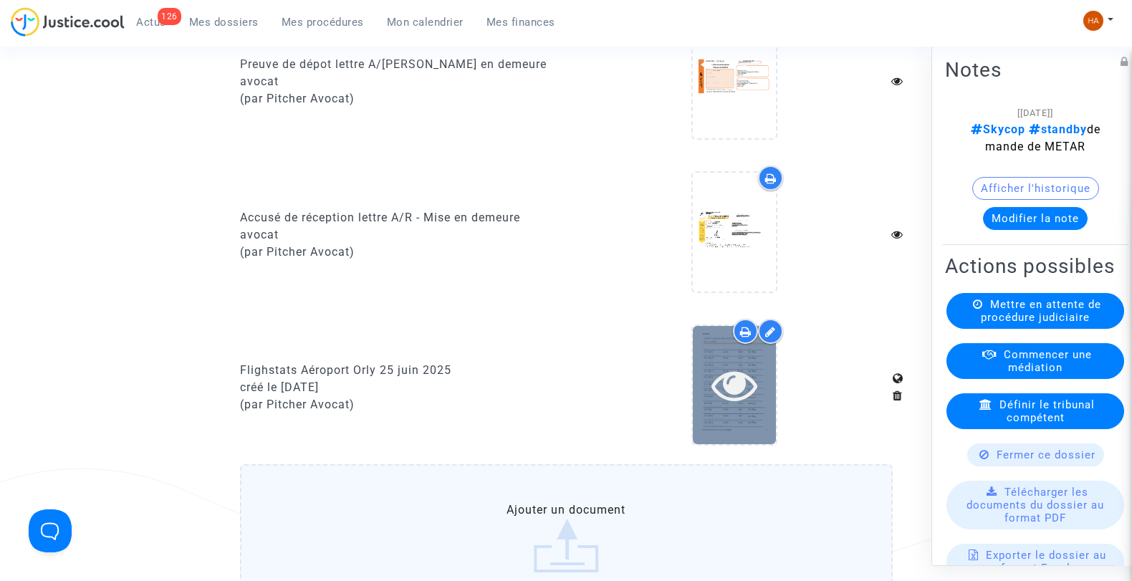
click at [745, 399] on icon at bounding box center [735, 385] width 47 height 46
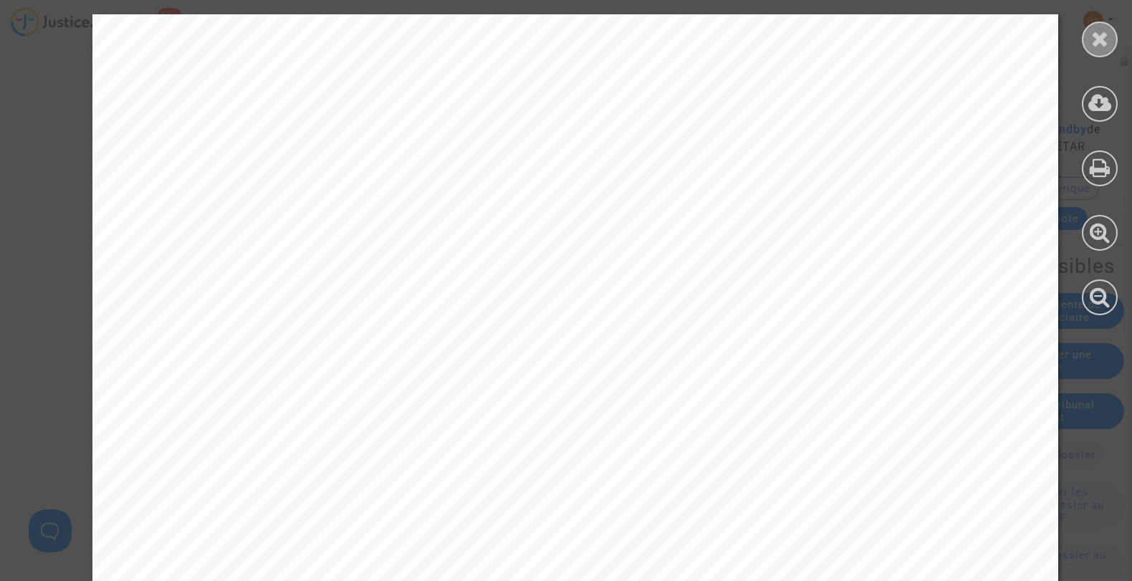
click at [1105, 46] on icon at bounding box center [1100, 38] width 18 height 21
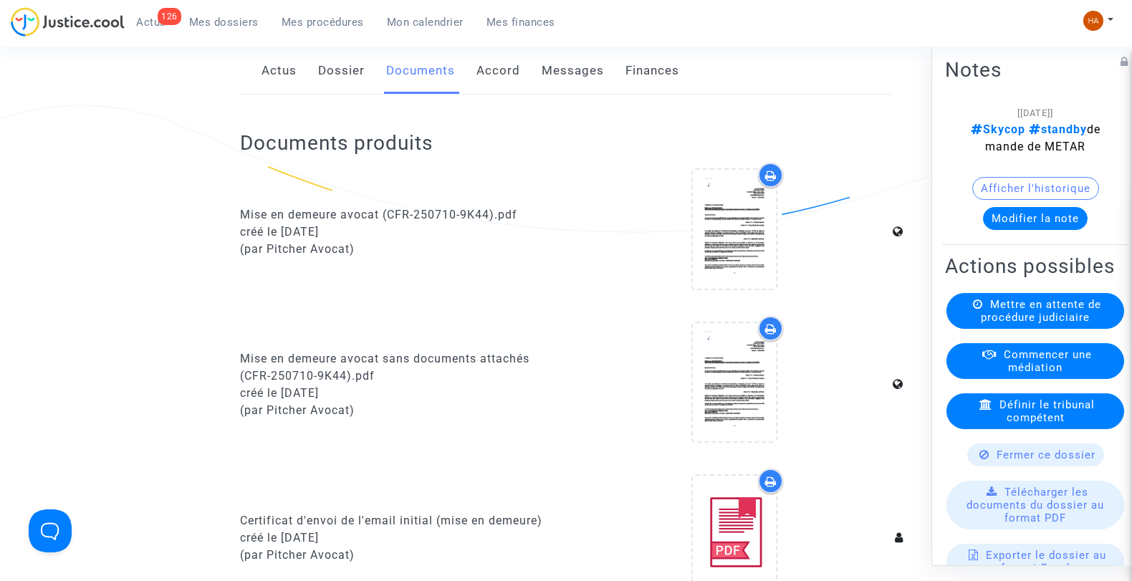
scroll to position [0, 0]
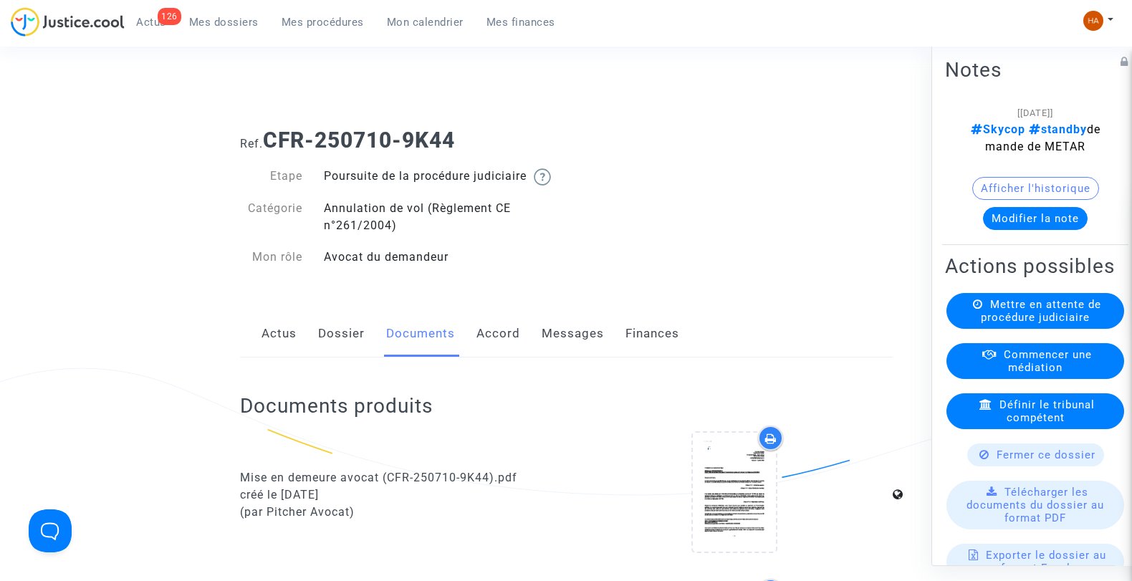
click at [343, 355] on link "Dossier" at bounding box center [341, 333] width 47 height 47
